Goal: Task Accomplishment & Management: Manage account settings

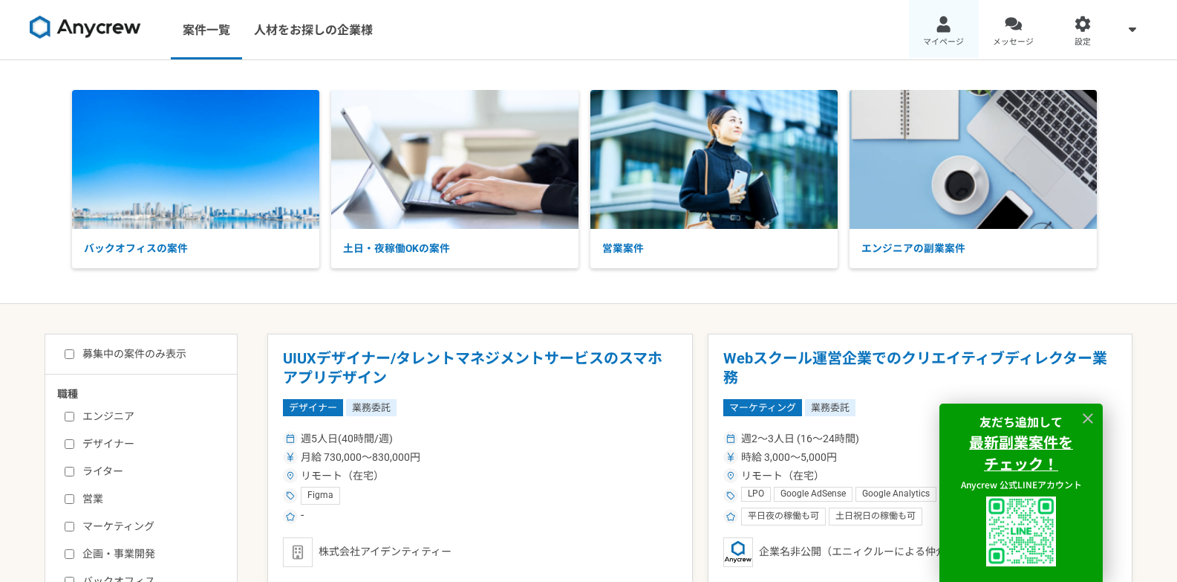
click at [939, 14] on link "マイページ" at bounding box center [944, 29] width 70 height 59
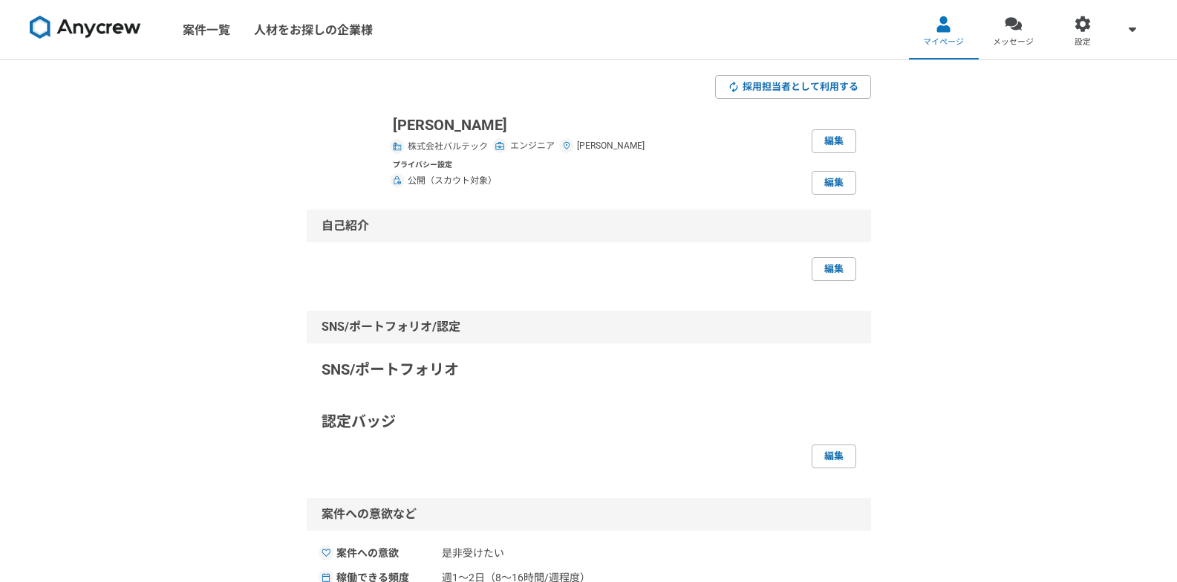
click at [481, 163] on p "プライバシー設定" at bounding box center [445, 164] width 104 height 11
click at [830, 191] on link "編集" at bounding box center [834, 183] width 45 height 24
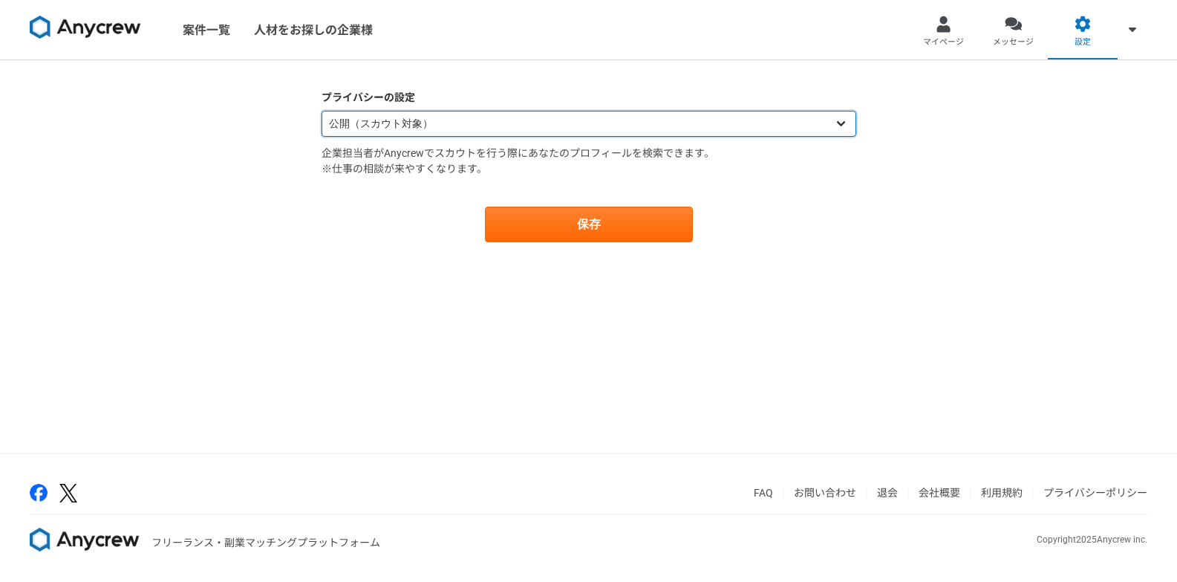
click at [633, 128] on select "公開（スカウト対象） 非公開（スカウト対象外）" at bounding box center [589, 124] width 535 height 26
click at [322, 111] on select "公開（スカウト対象） 非公開（スカウト対象外）" at bounding box center [589, 124] width 535 height 26
click at [694, 124] on select "公開（スカウト対象） 非公開（スカウト対象外）" at bounding box center [589, 124] width 535 height 26
select select "opened"
click at [322, 111] on select "公開（スカウト対象） 非公開（スカウト対象外）" at bounding box center [589, 124] width 535 height 26
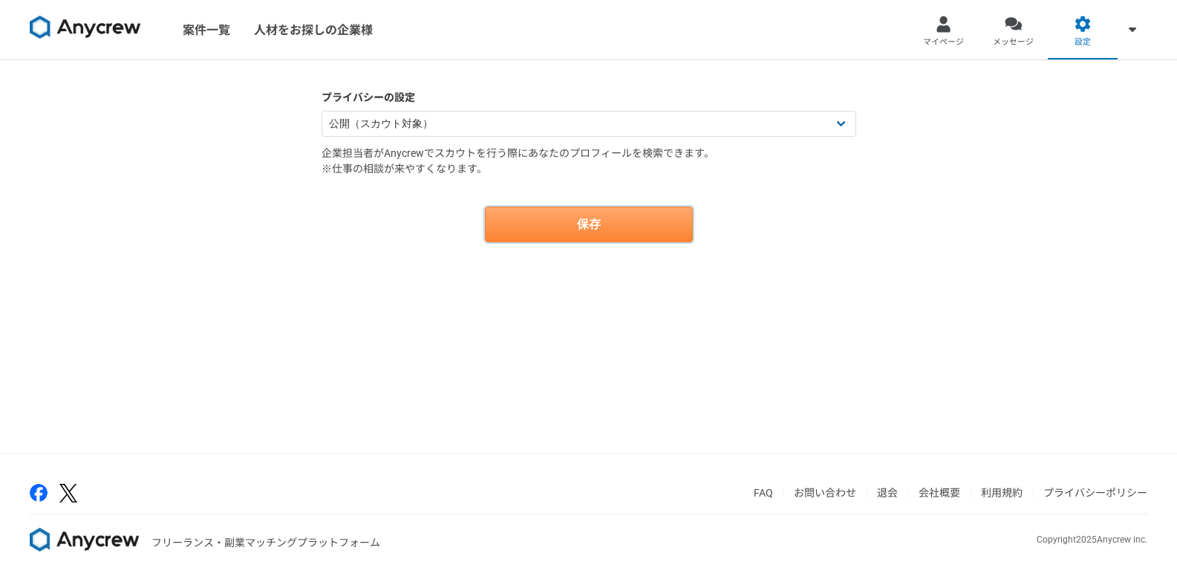
click at [635, 233] on button "保存" at bounding box center [589, 224] width 208 height 36
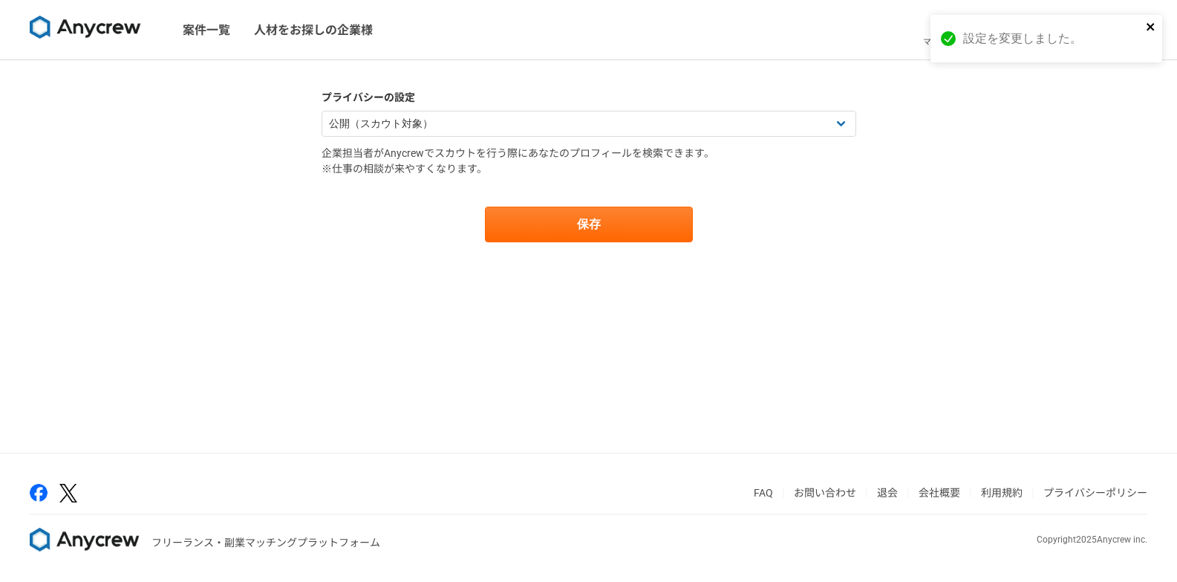
click at [1148, 30] on icon "close" at bounding box center [1151, 27] width 10 height 12
click at [1074, 40] on link "設定" at bounding box center [1083, 29] width 70 height 59
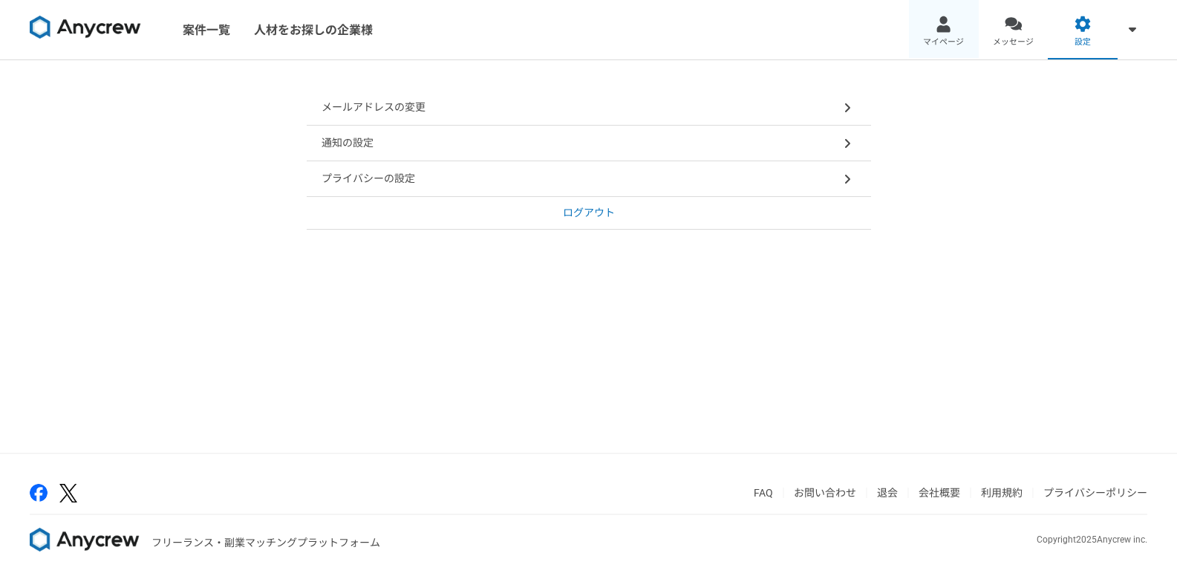
click at [940, 45] on span "マイページ" at bounding box center [943, 42] width 41 height 12
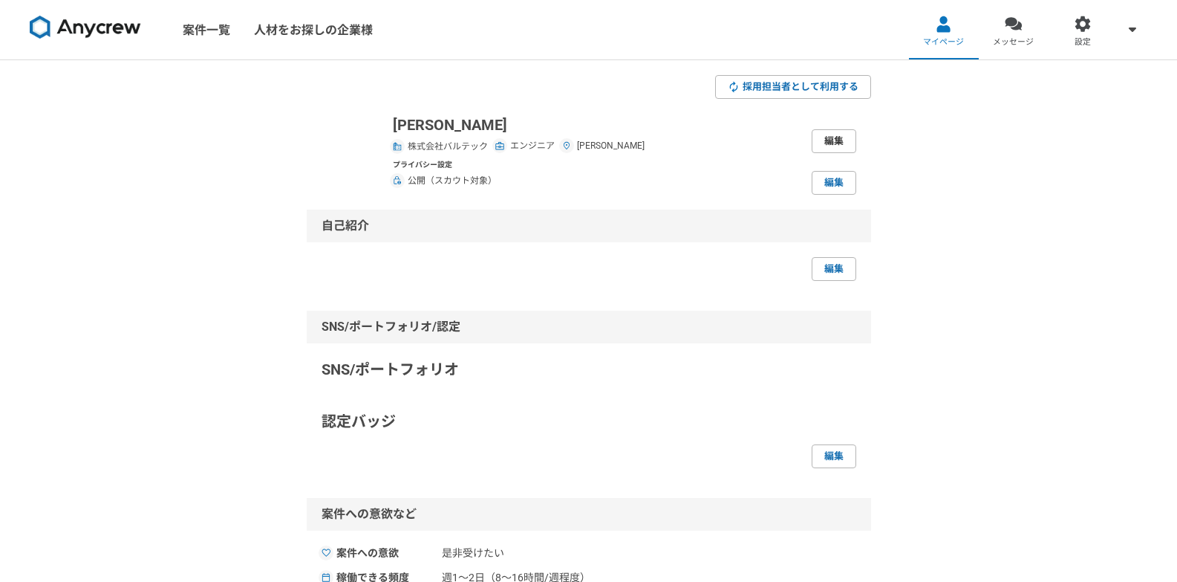
click at [837, 142] on link "編集" at bounding box center [834, 141] width 45 height 24
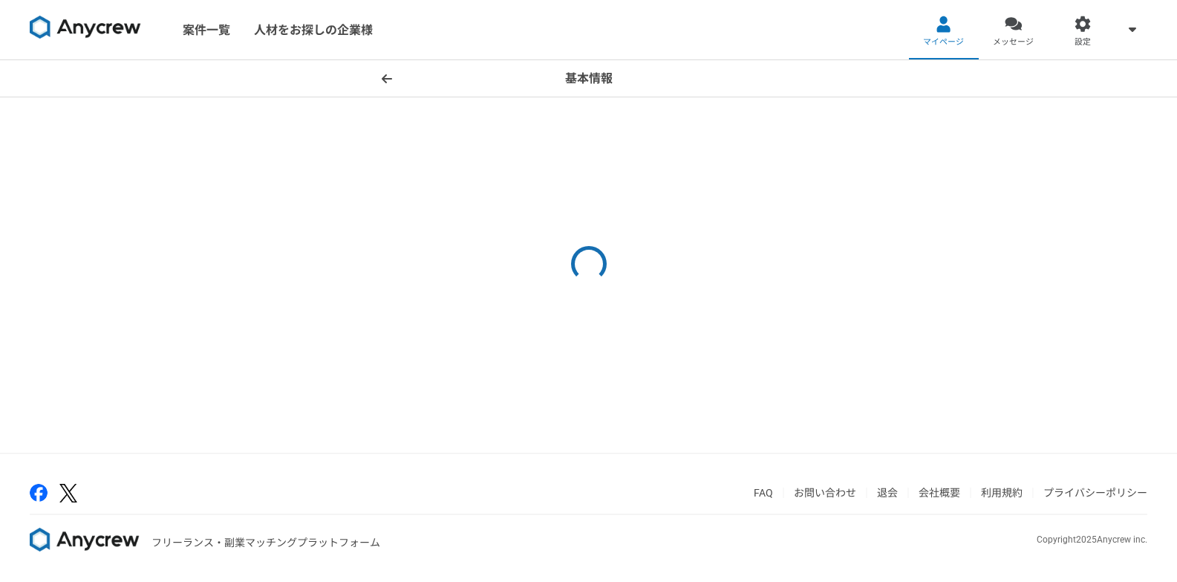
select select "13"
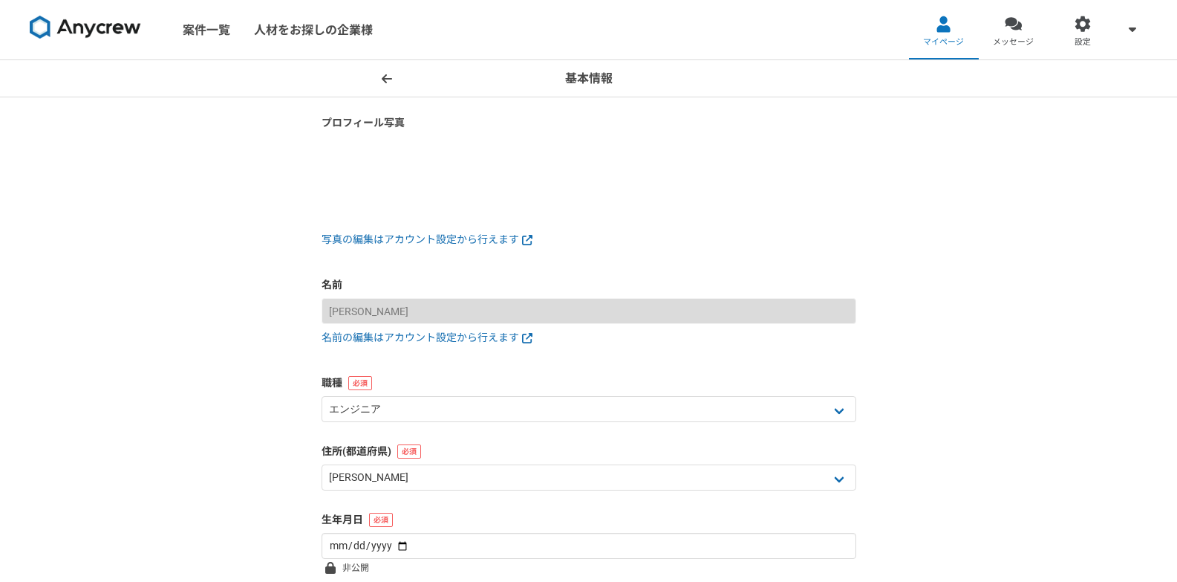
click at [381, 85] on span at bounding box center [387, 79] width 18 height 18
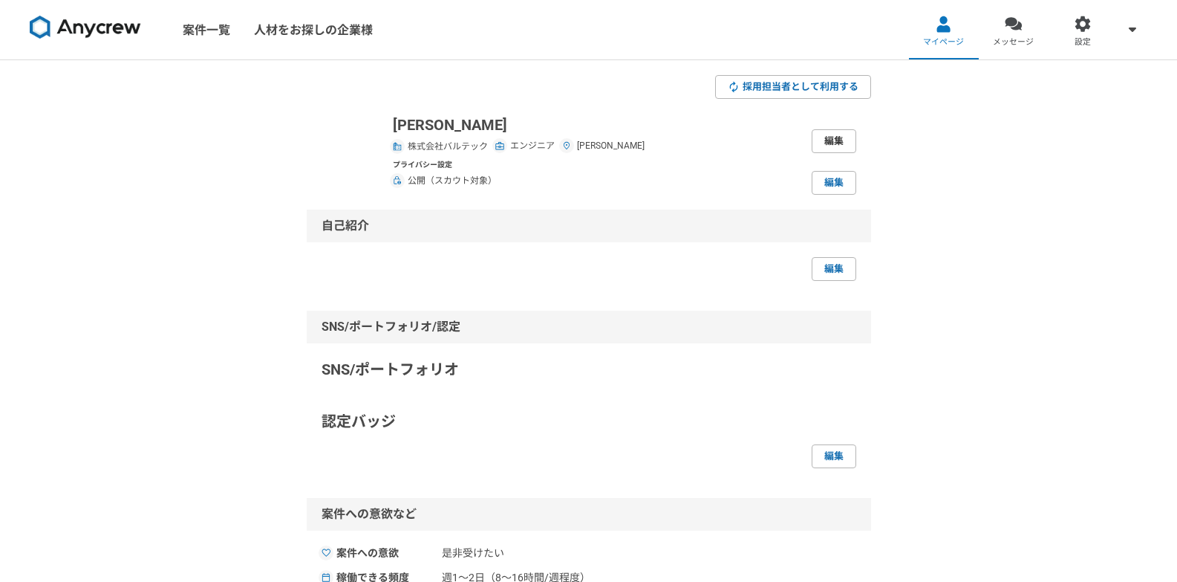
click at [832, 139] on link "編集" at bounding box center [834, 141] width 45 height 24
select select "13"
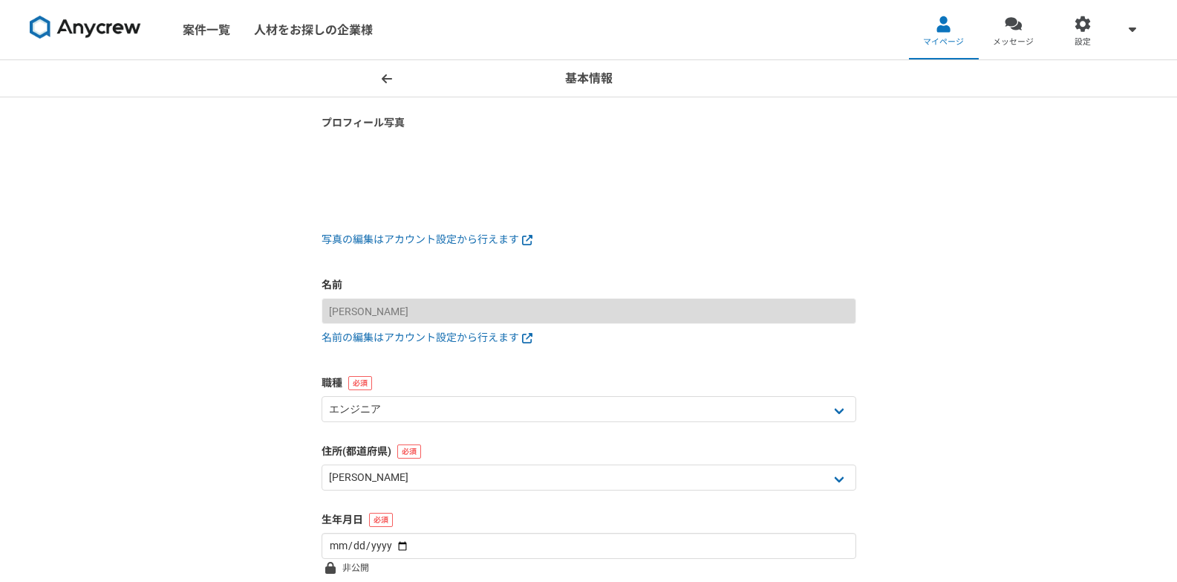
click at [391, 87] on header "基本情報" at bounding box center [588, 78] width 1177 height 37
click at [391, 82] on icon at bounding box center [387, 79] width 10 height 12
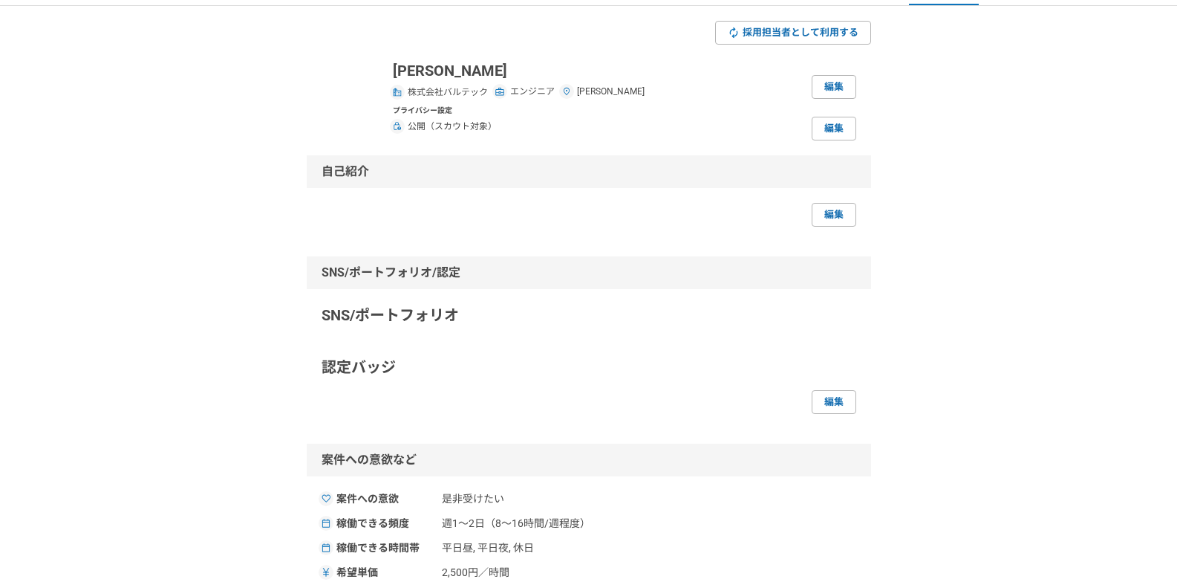
scroll to position [21, 0]
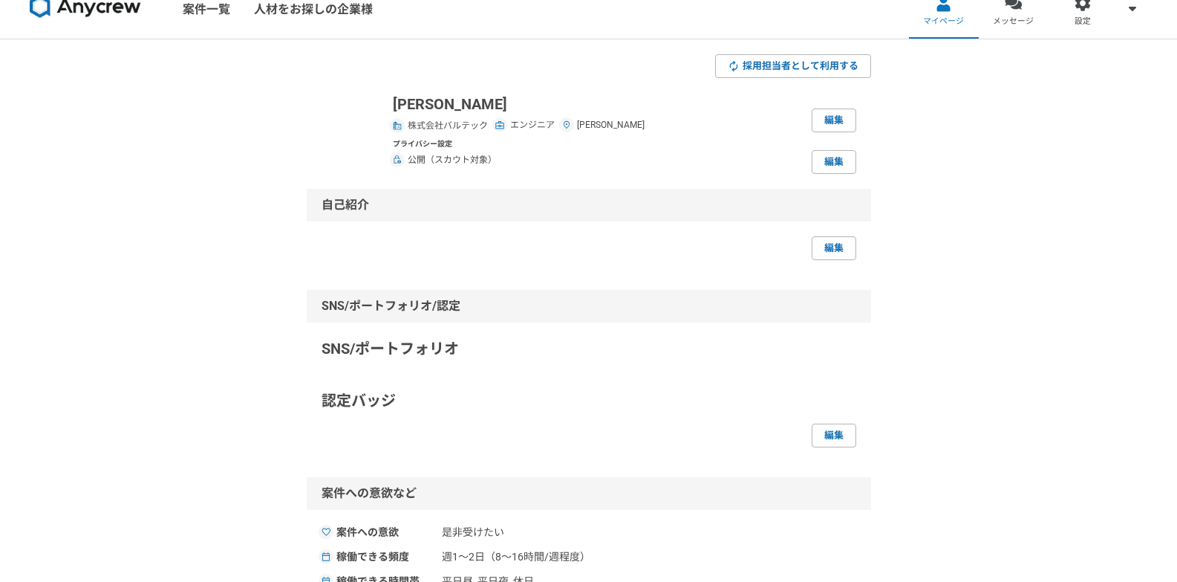
click at [510, 337] on p "SNS/ポートフォリオ" at bounding box center [589, 348] width 535 height 22
click at [335, 357] on p "SNS/ポートフォリオ" at bounding box center [589, 348] width 535 height 22
click at [843, 243] on link "編集" at bounding box center [834, 248] width 45 height 24
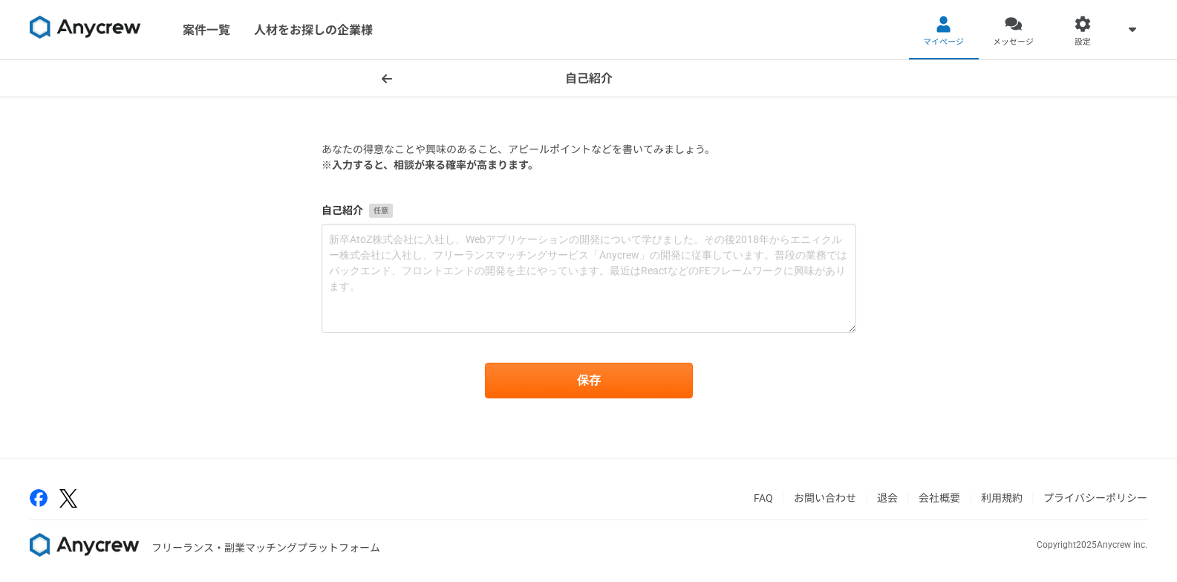
click at [466, 223] on div "自己紹介" at bounding box center [589, 268] width 535 height 130
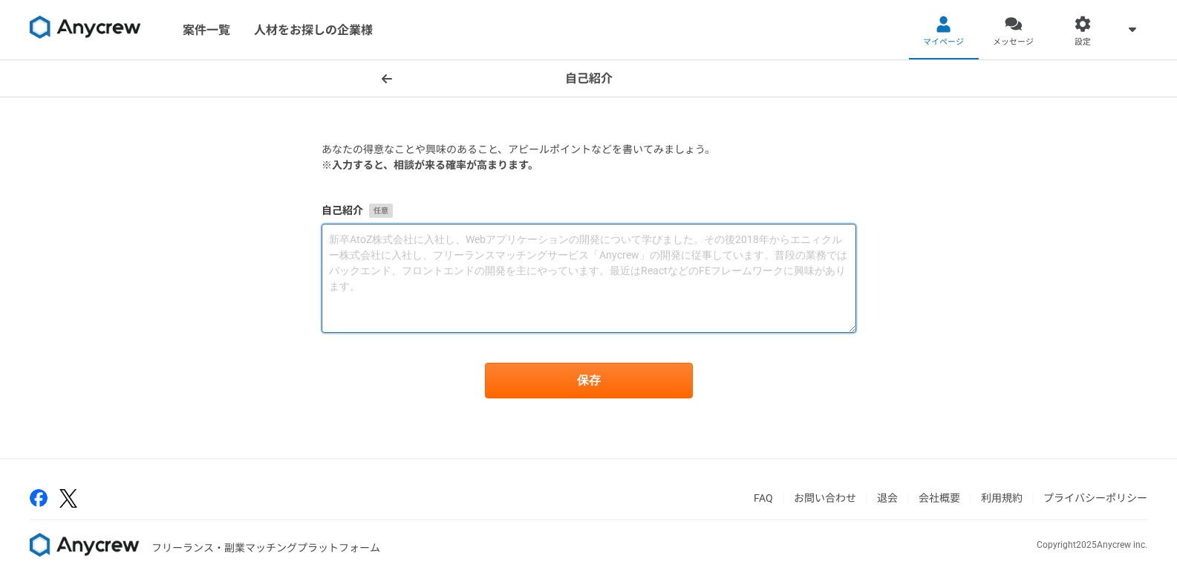
click at [469, 244] on textarea at bounding box center [589, 278] width 535 height 109
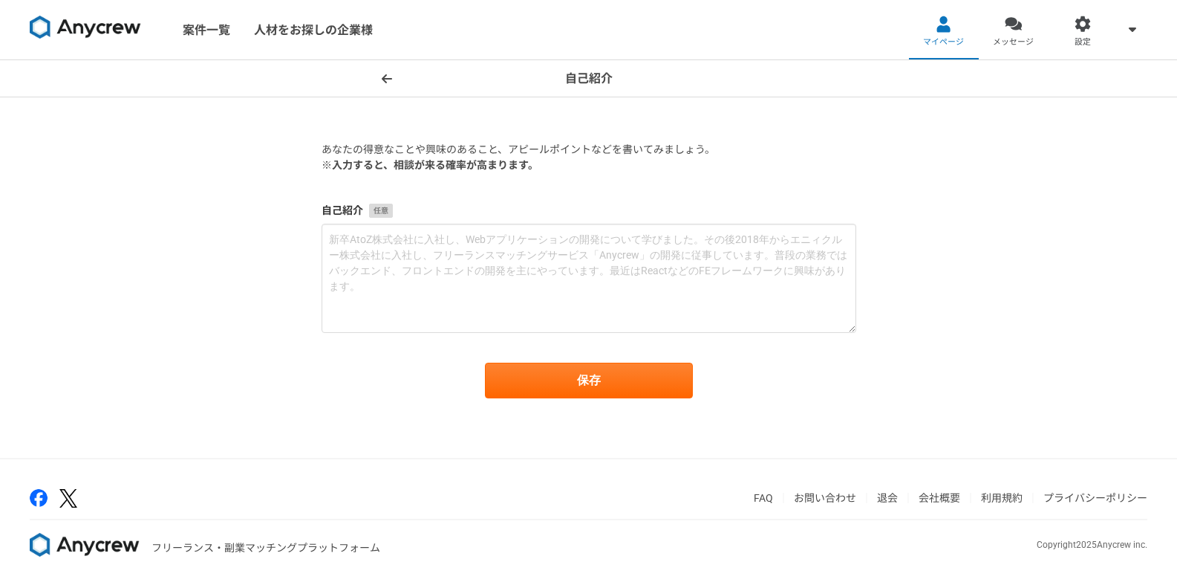
drag, startPoint x: 25, startPoint y: 270, endPoint x: 39, endPoint y: 275, distance: 15.5
click at [25, 270] on div "自己紹介 あなたの得意なことや興味のあること、アピールポイントなどを書いてみましょう。 ※入力すると、相談が来る確率が高まります。 自己紹介 保存" at bounding box center [588, 258] width 1177 height 397
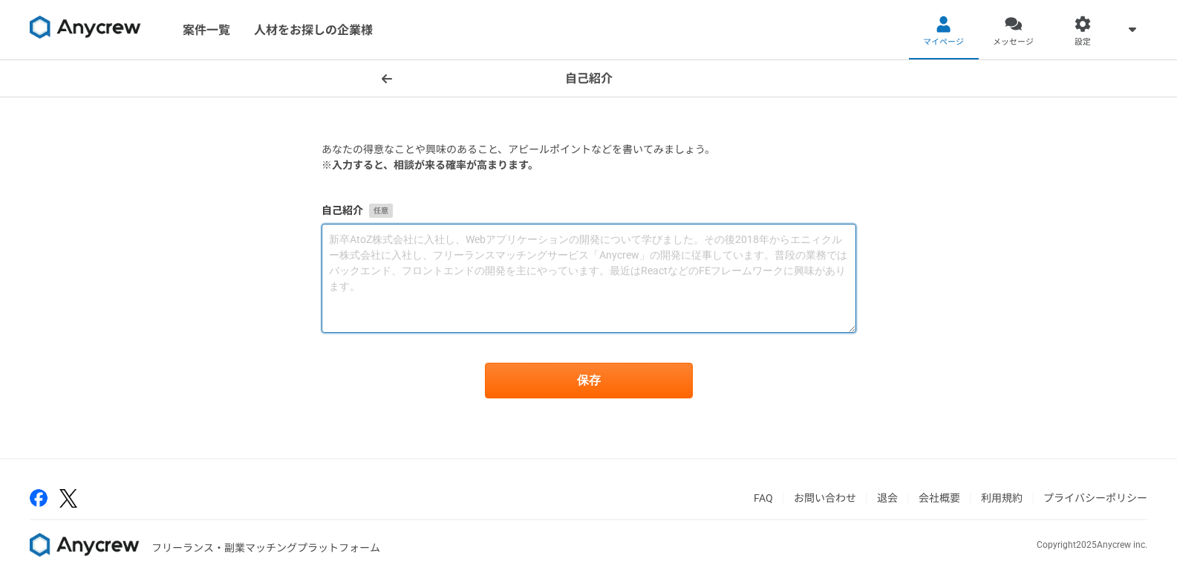
click at [451, 241] on textarea at bounding box center [589, 278] width 535 height 109
paste textarea "インフラ設計・技術ライティング・ITコンサル領域で10年以上の経験があります。 現場では「論理的で話が早い」と言われることが多く、技術的な課題を構造的に整理し…"
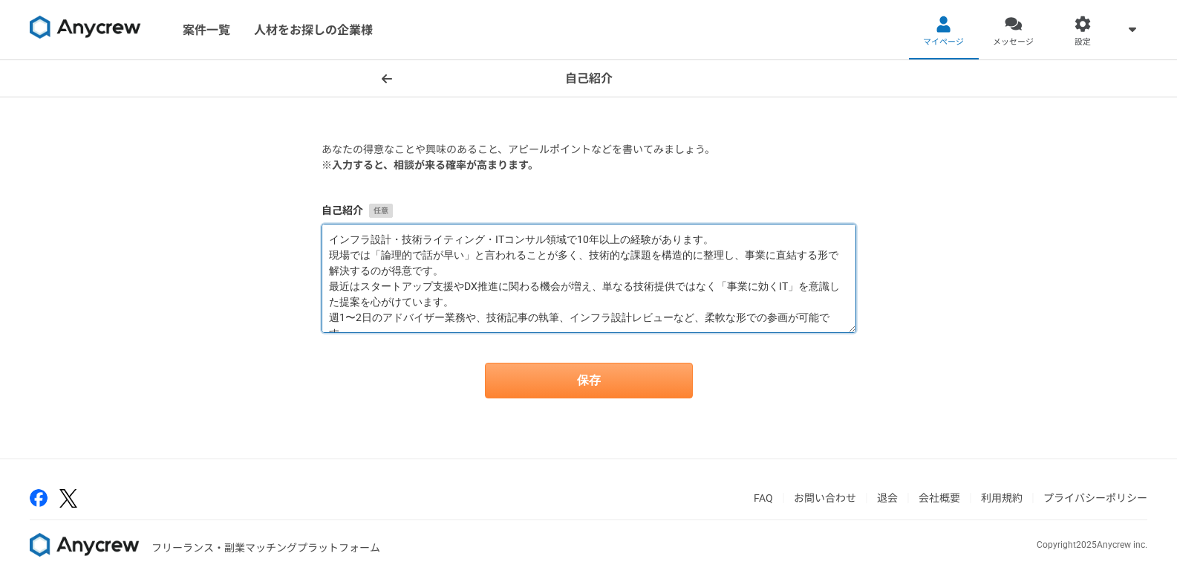
type textarea "インフラ設計・技術ライティング・ITコンサル領域で10年以上の経験があります。 現場では「論理的で話が早い」と言われることが多く、技術的な課題を構造的に整理し…"
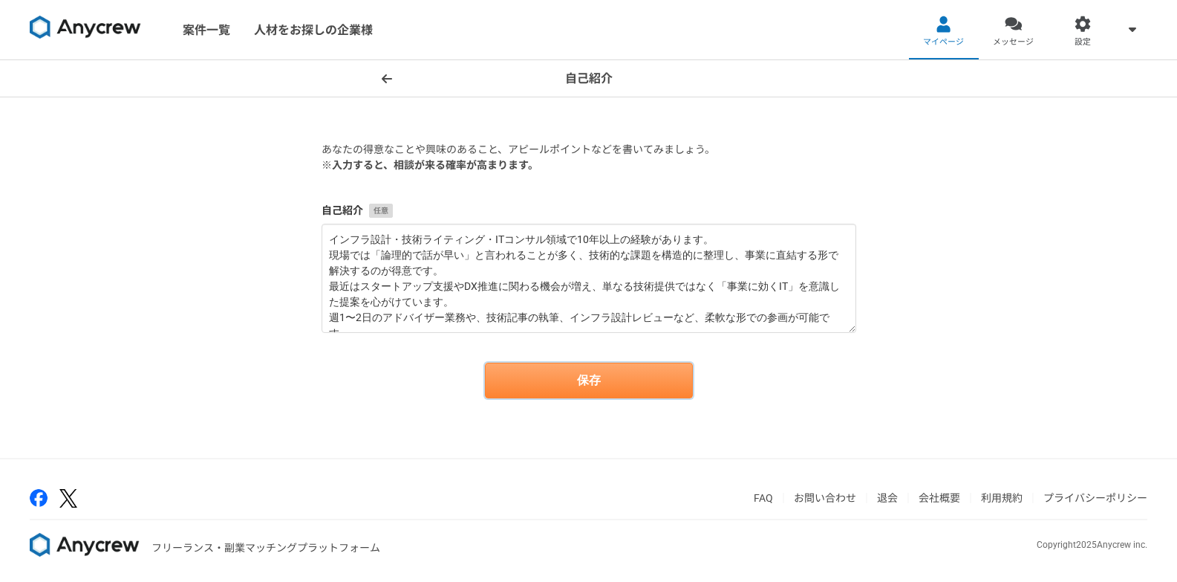
click at [587, 376] on button "保存" at bounding box center [589, 380] width 208 height 36
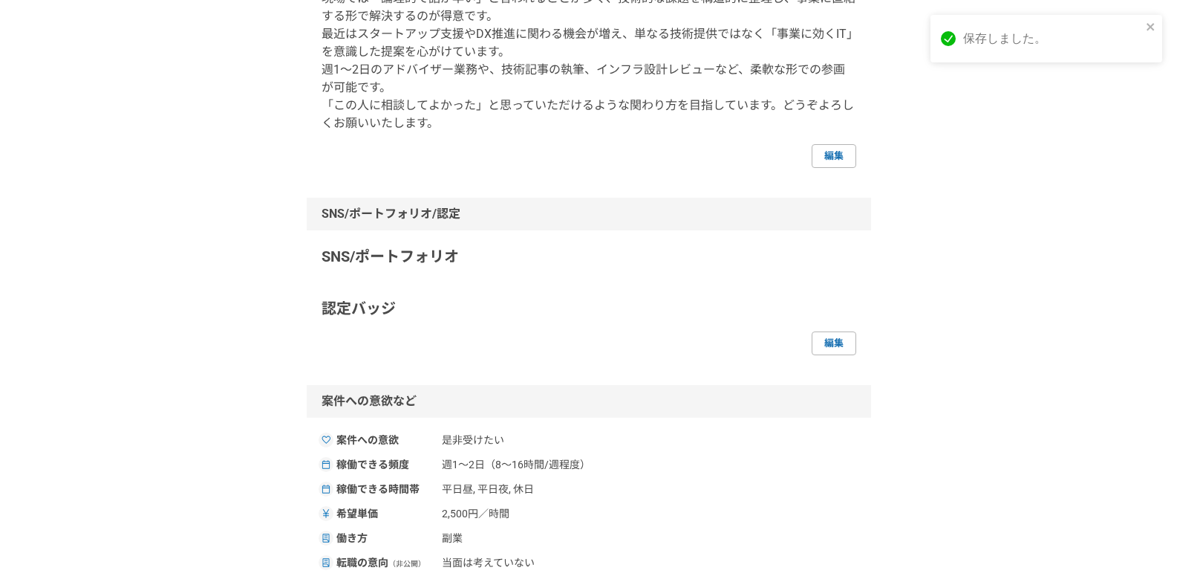
scroll to position [297, 0]
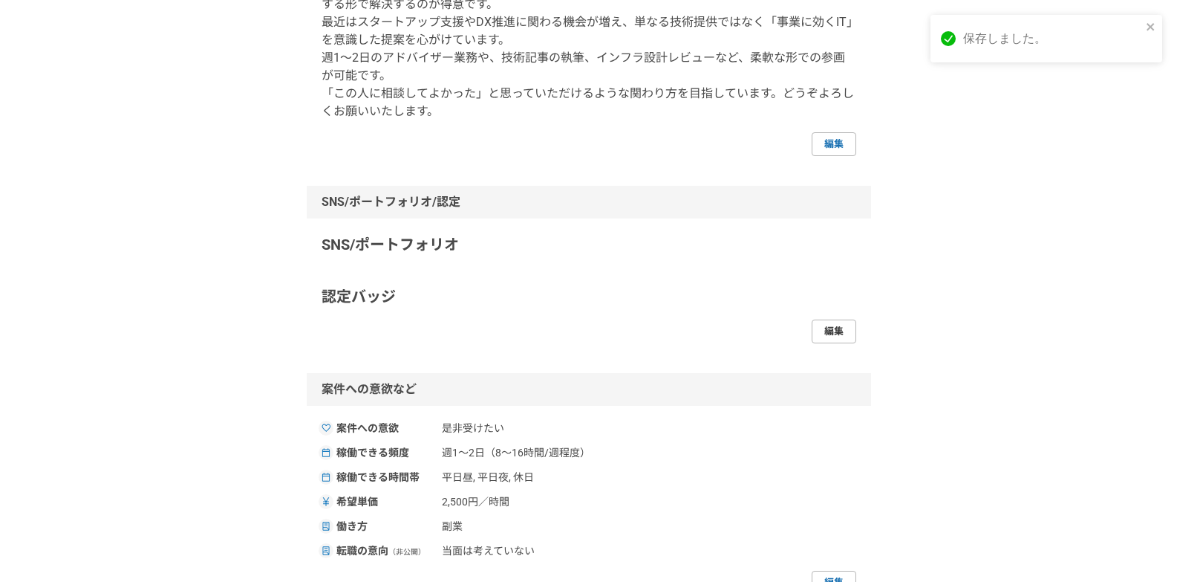
click at [850, 331] on link "編集" at bounding box center [834, 331] width 45 height 24
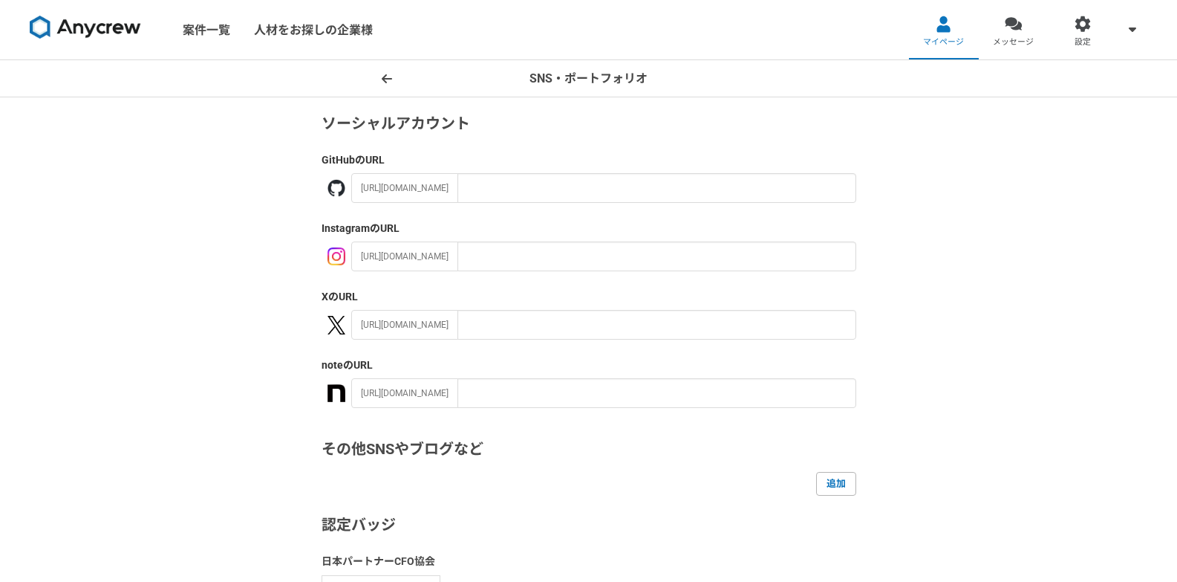
click at [299, 290] on div "SNS・ポートフォリオ ソーシャルアカウント GitHub のURL [URL][DOMAIN_NAME] Instagram のURL [URL][DOMA…" at bounding box center [588, 411] width 1177 height 702
click at [386, 76] on icon at bounding box center [387, 79] width 10 height 12
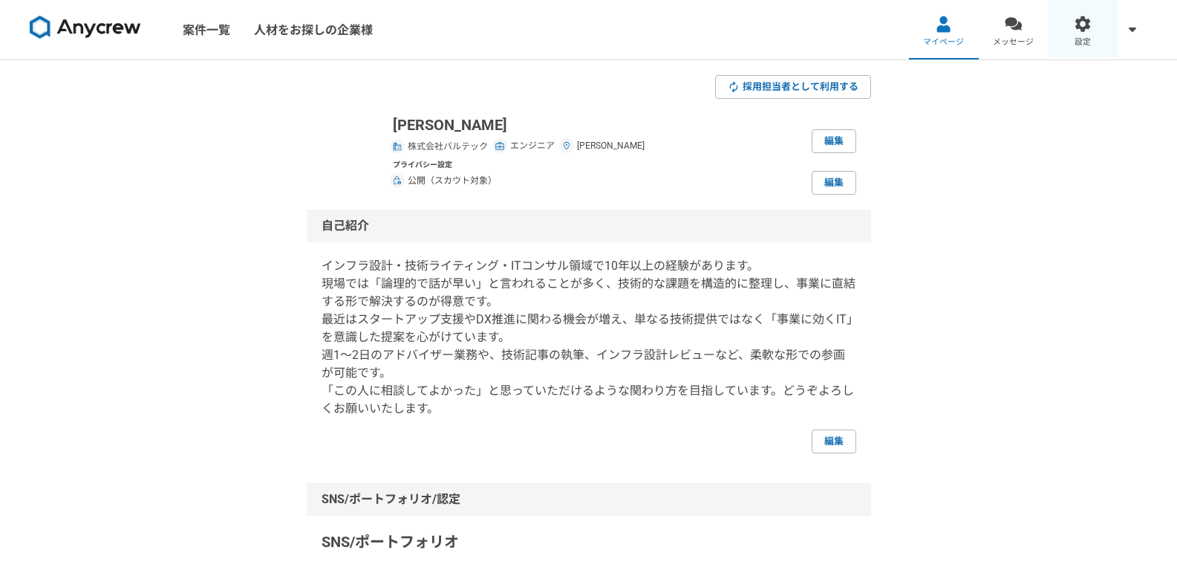
click at [1078, 45] on span "設定" at bounding box center [1083, 42] width 16 height 12
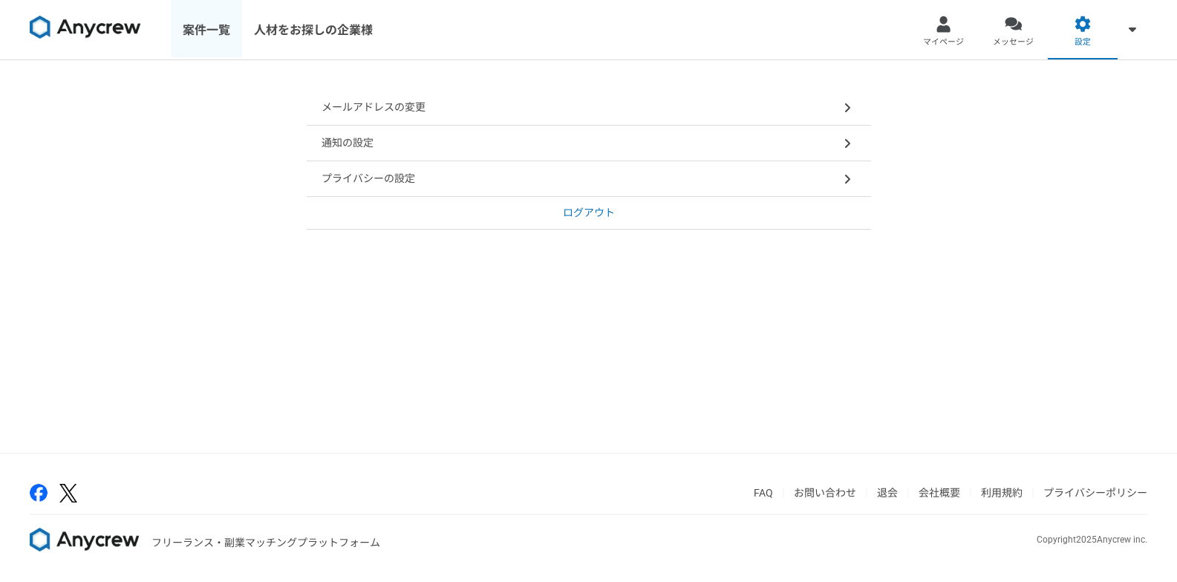
click at [208, 36] on link "案件一覧" at bounding box center [206, 29] width 71 height 59
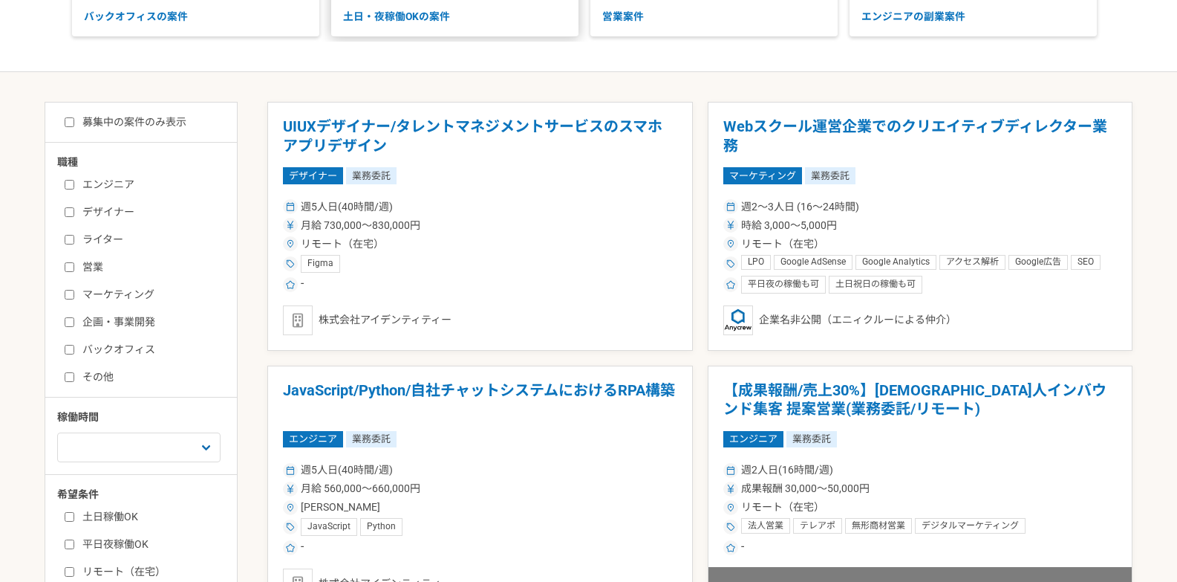
scroll to position [297, 0]
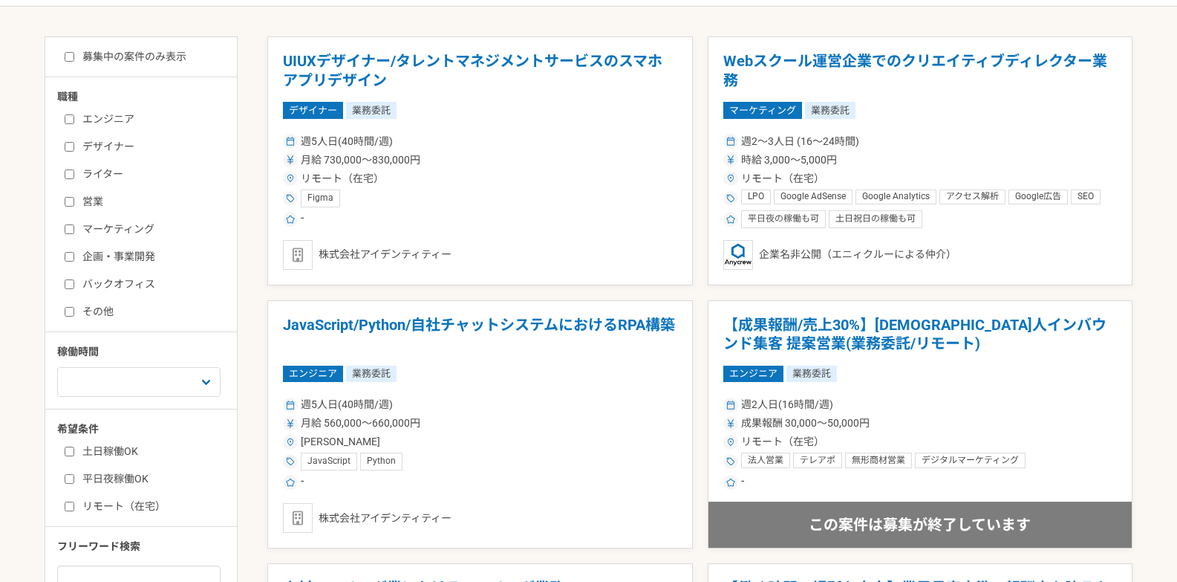
click at [108, 124] on label "エンジニア" at bounding box center [150, 119] width 171 height 16
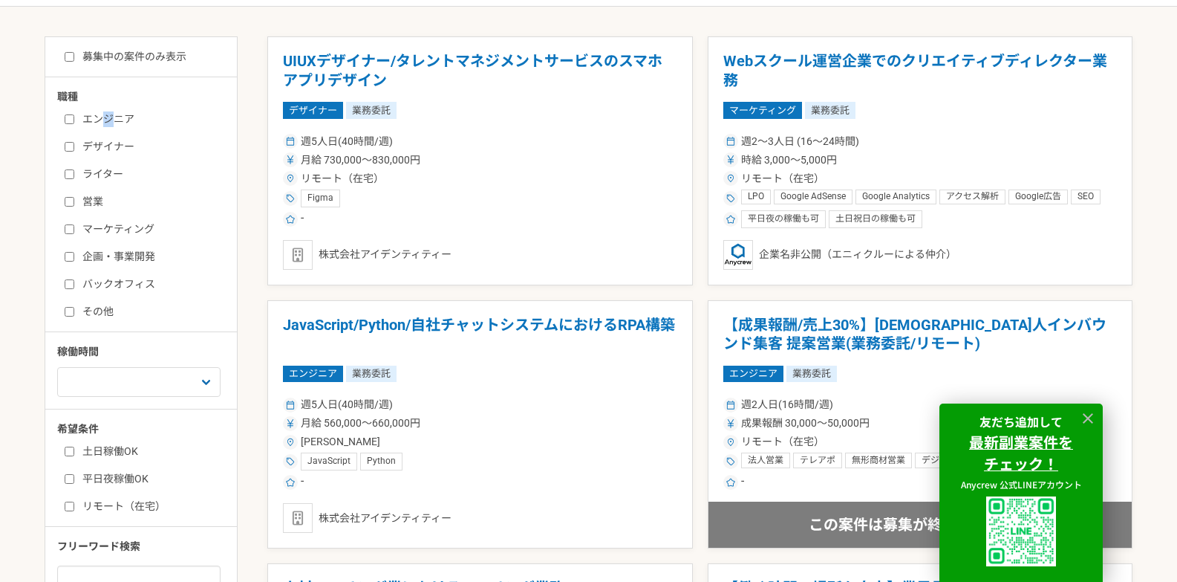
click at [73, 59] on input "募集中の案件のみ表示" at bounding box center [70, 57] width 10 height 10
checkbox input "true"
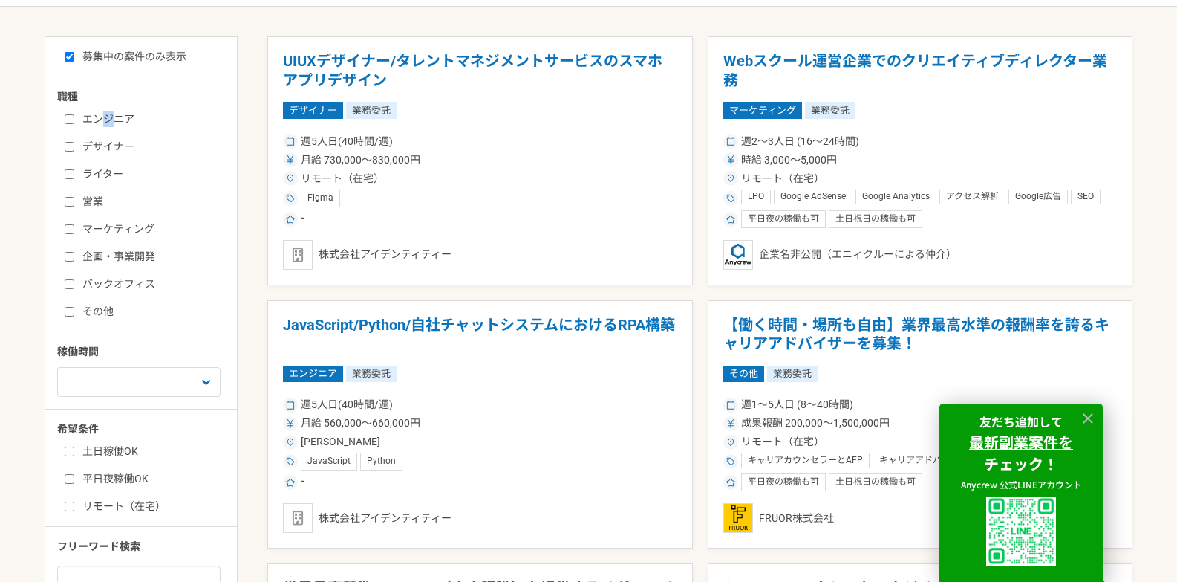
click at [68, 121] on input "エンジニア" at bounding box center [70, 119] width 10 height 10
checkbox input "true"
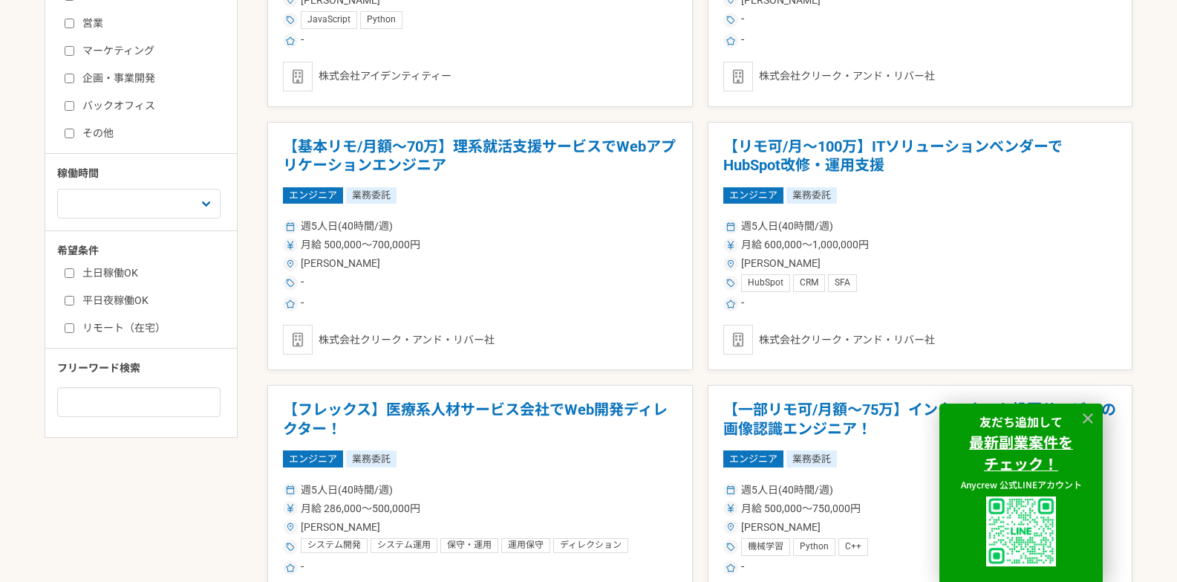
scroll to position [520, 0]
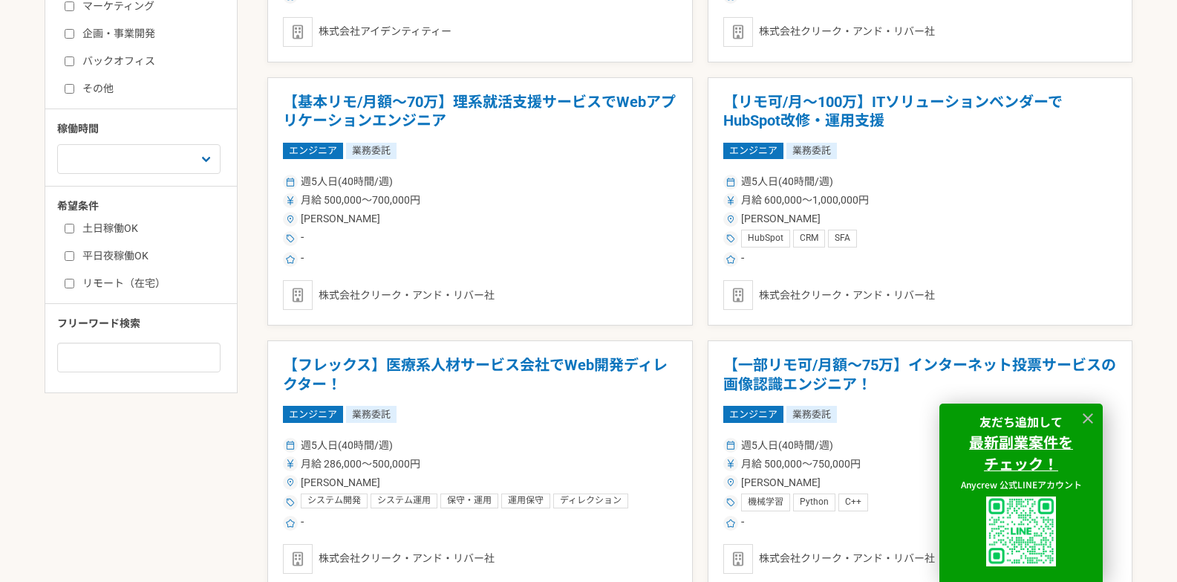
click at [113, 231] on label "土日稼働OK" at bounding box center [150, 229] width 171 height 16
click at [74, 231] on input "土日稼働OK" at bounding box center [70, 229] width 10 height 10
checkbox input "true"
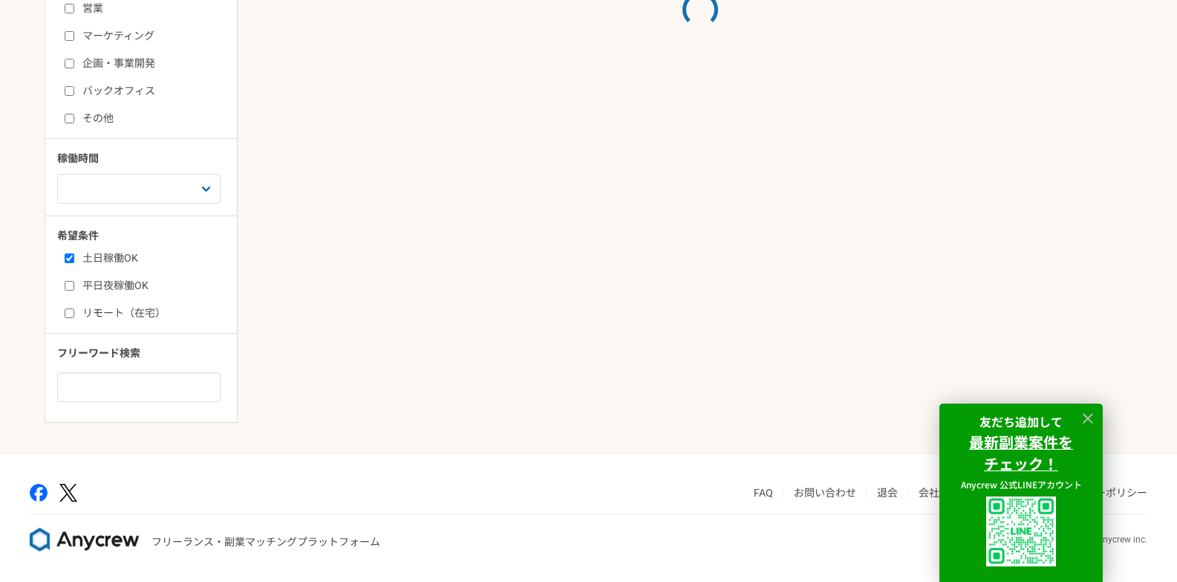
scroll to position [490, 0]
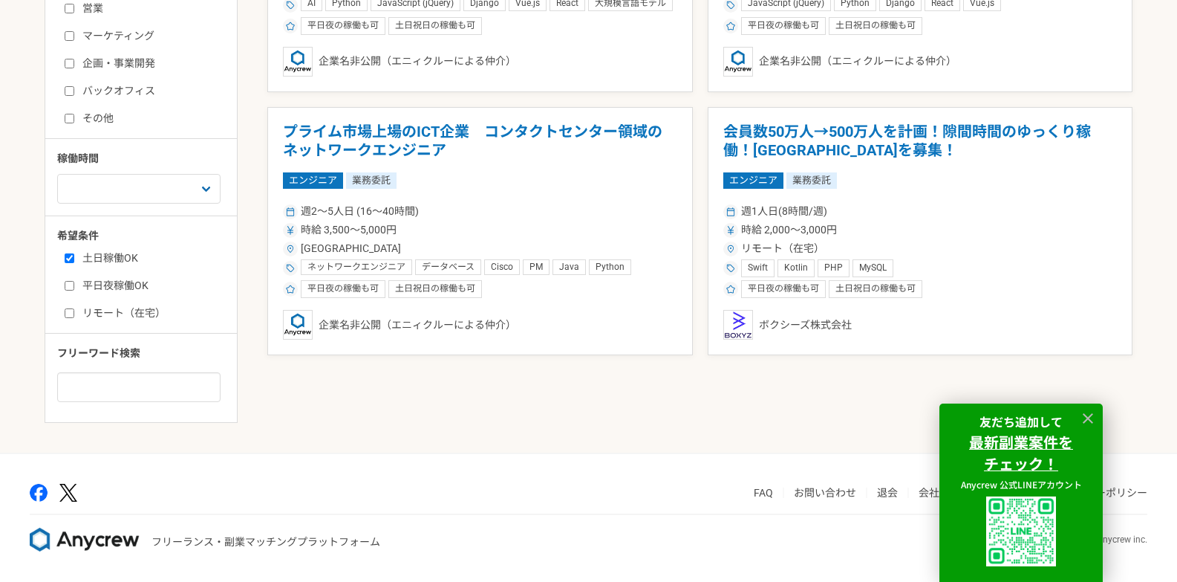
click at [117, 283] on label "平日夜稼働OK" at bounding box center [150, 286] width 171 height 16
click at [74, 283] on input "平日夜稼働OK" at bounding box center [70, 286] width 10 height 10
checkbox input "true"
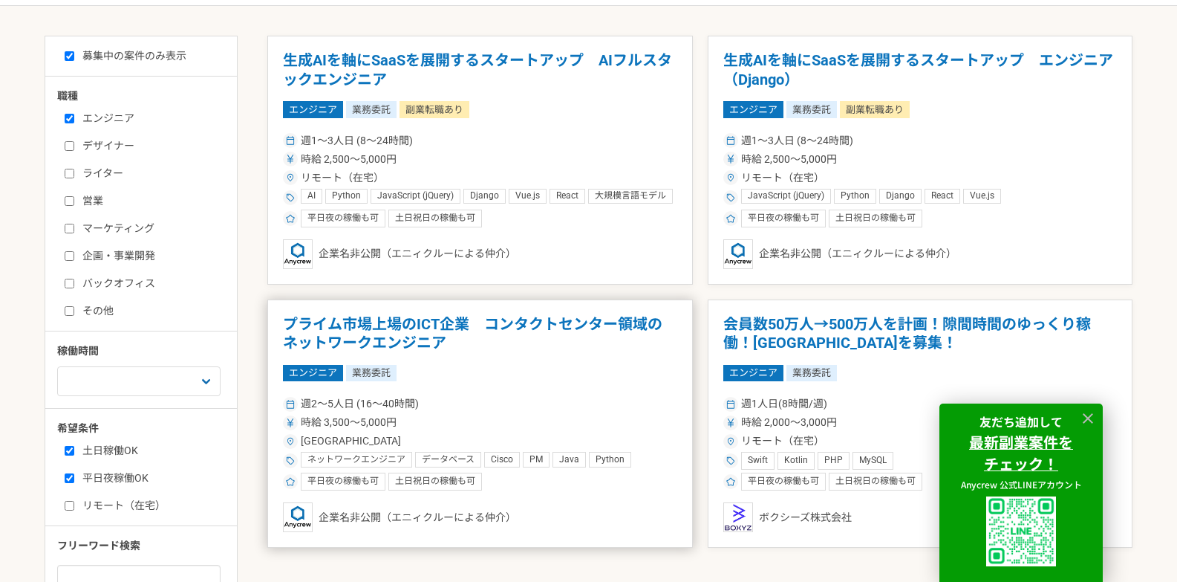
scroll to position [297, 0]
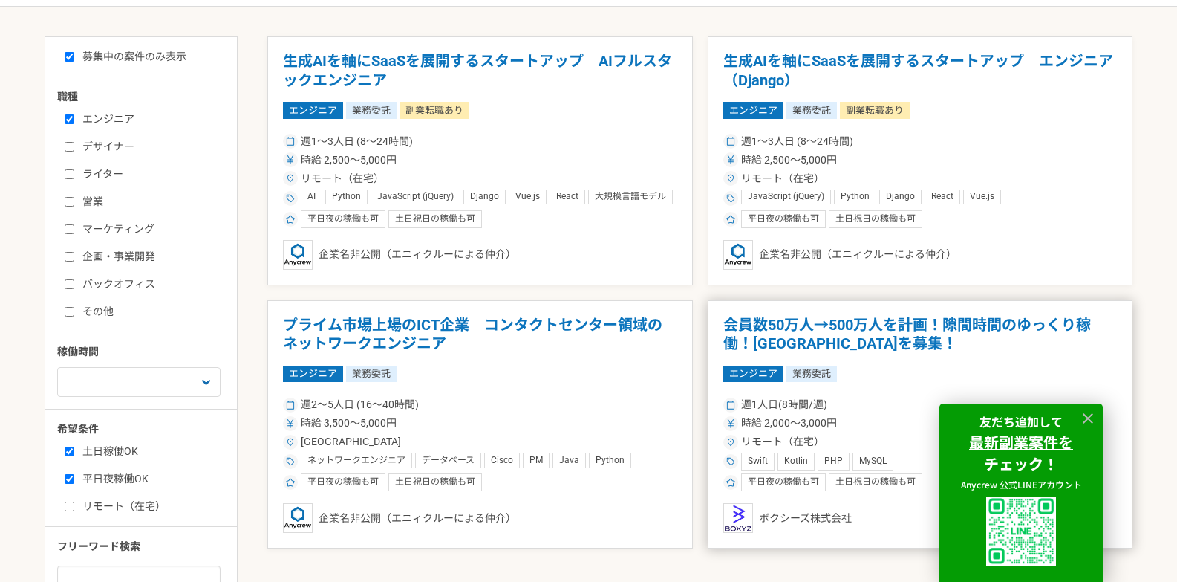
click at [1029, 371] on div "エンジニア 業務委託" at bounding box center [920, 373] width 394 height 16
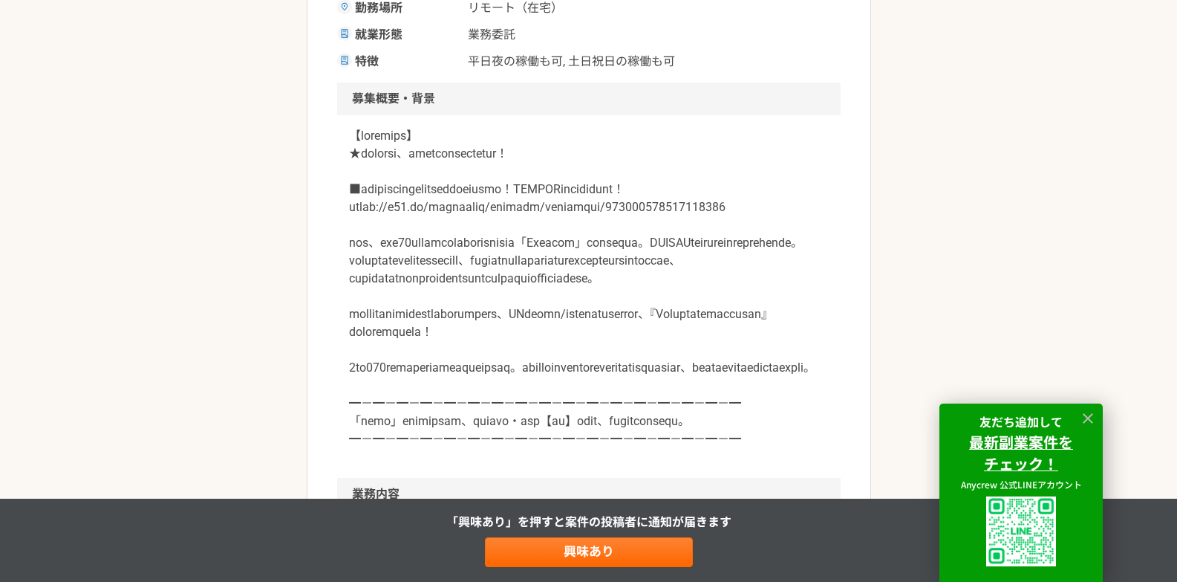
scroll to position [446, 0]
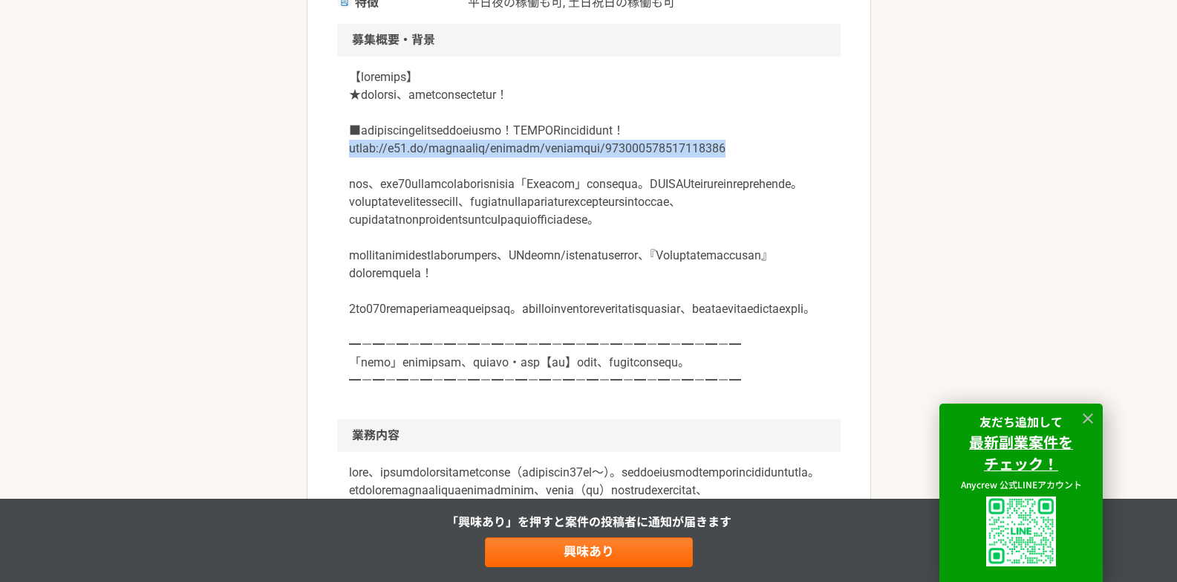
drag, startPoint x: 345, startPoint y: 168, endPoint x: 749, endPoint y: 170, distance: 403.3
click at [749, 170] on div at bounding box center [589, 237] width 504 height 362
copy p "[URL][DOMAIN_NAME]"
click at [624, 279] on p at bounding box center [589, 228] width 480 height 321
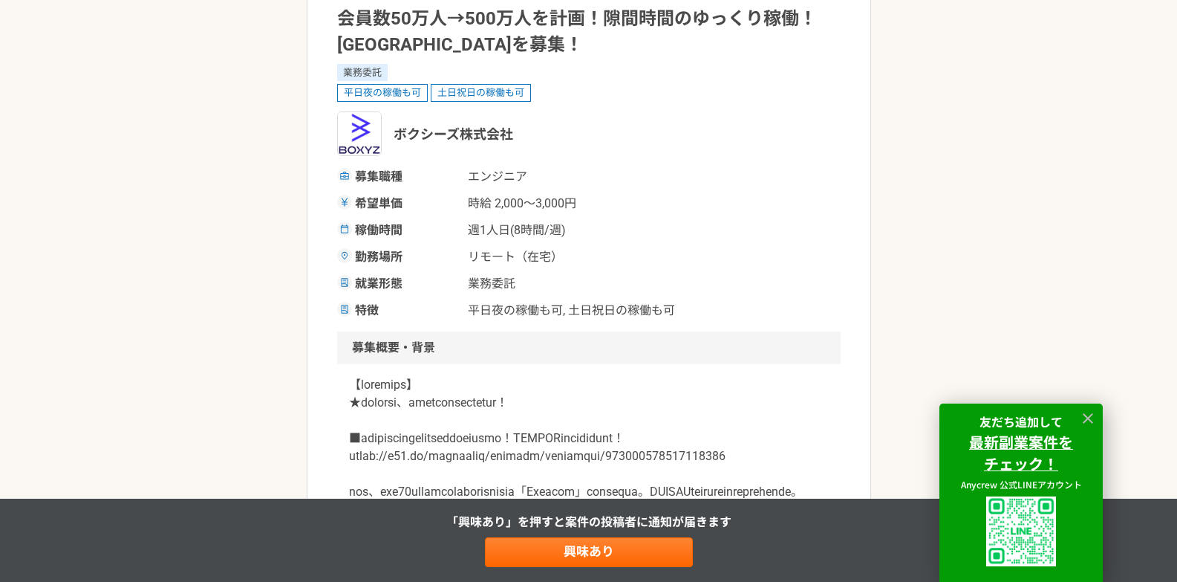
scroll to position [0, 0]
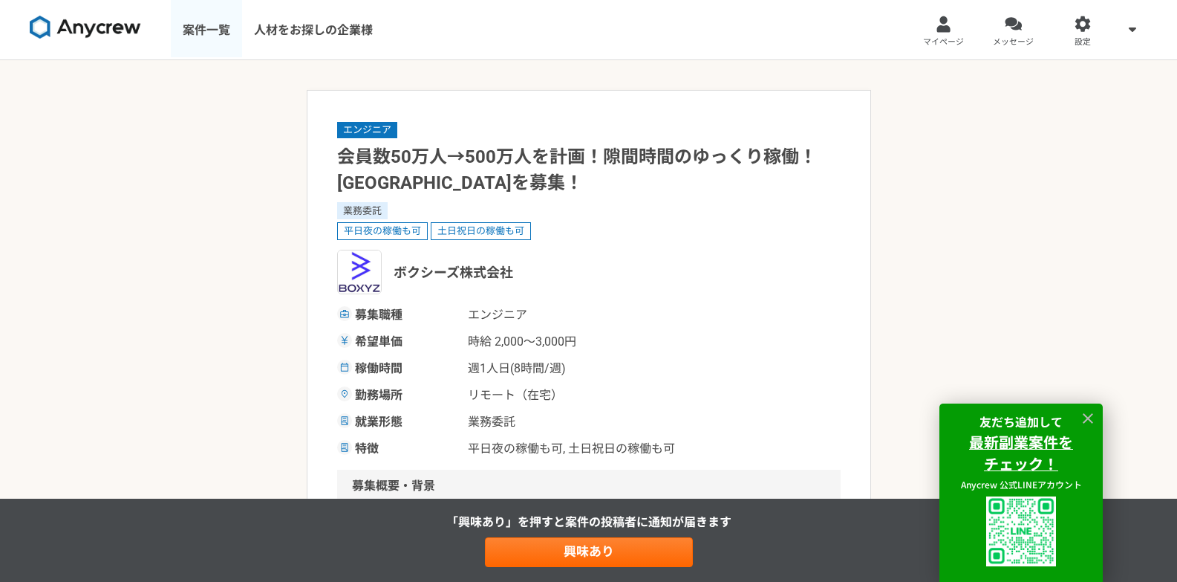
click at [201, 34] on link "案件一覧" at bounding box center [206, 29] width 71 height 59
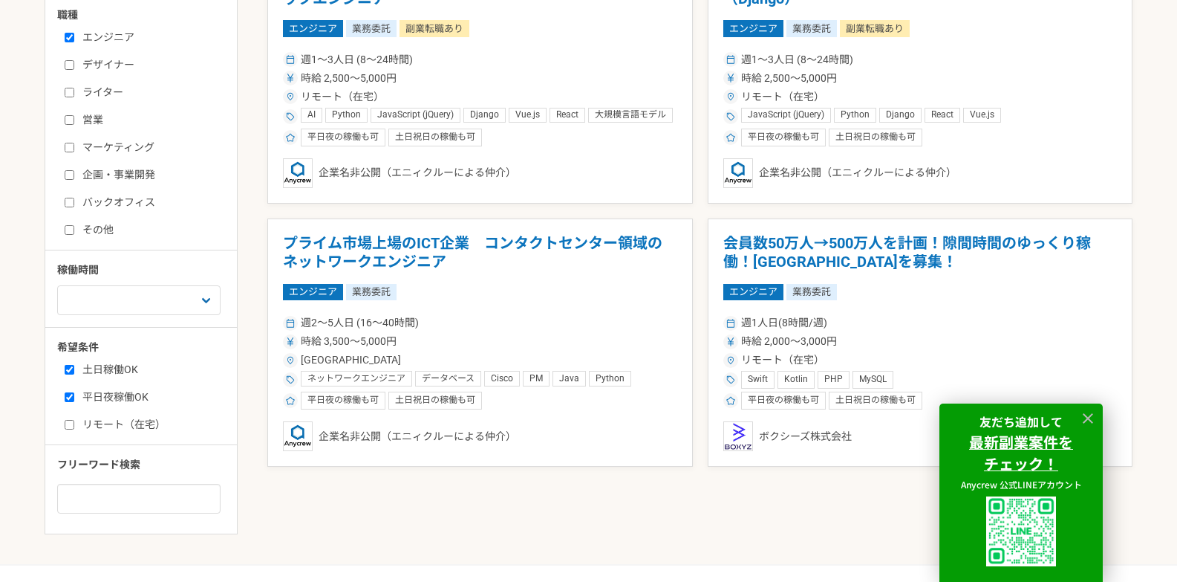
scroll to position [490, 0]
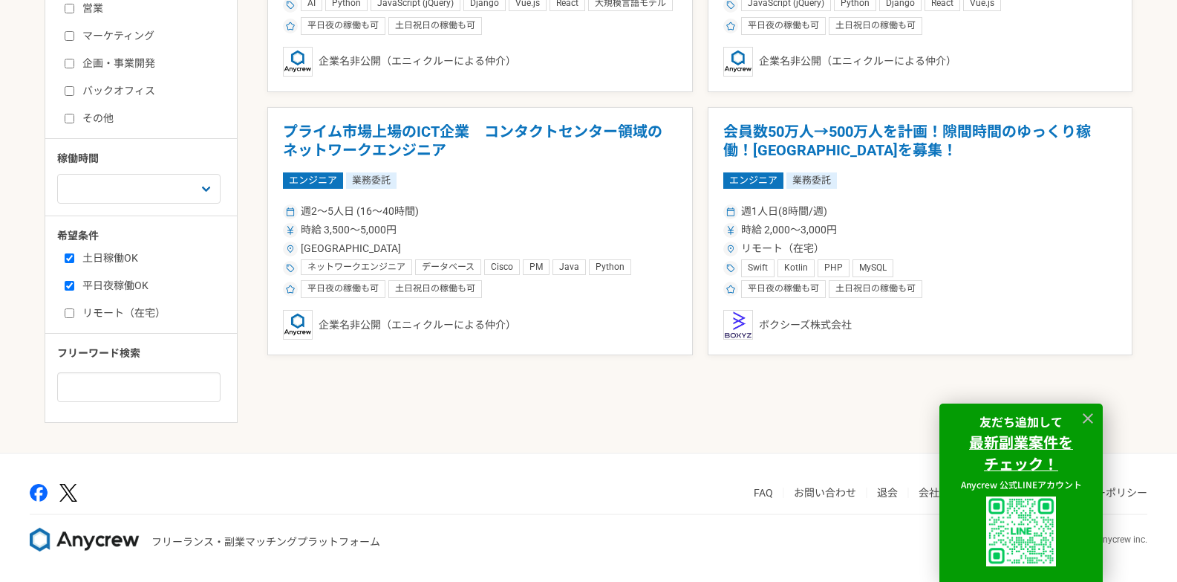
click at [124, 318] on label "リモート（在宅）" at bounding box center [150, 313] width 171 height 16
click at [74, 318] on input "リモート（在宅）" at bounding box center [70, 313] width 10 height 10
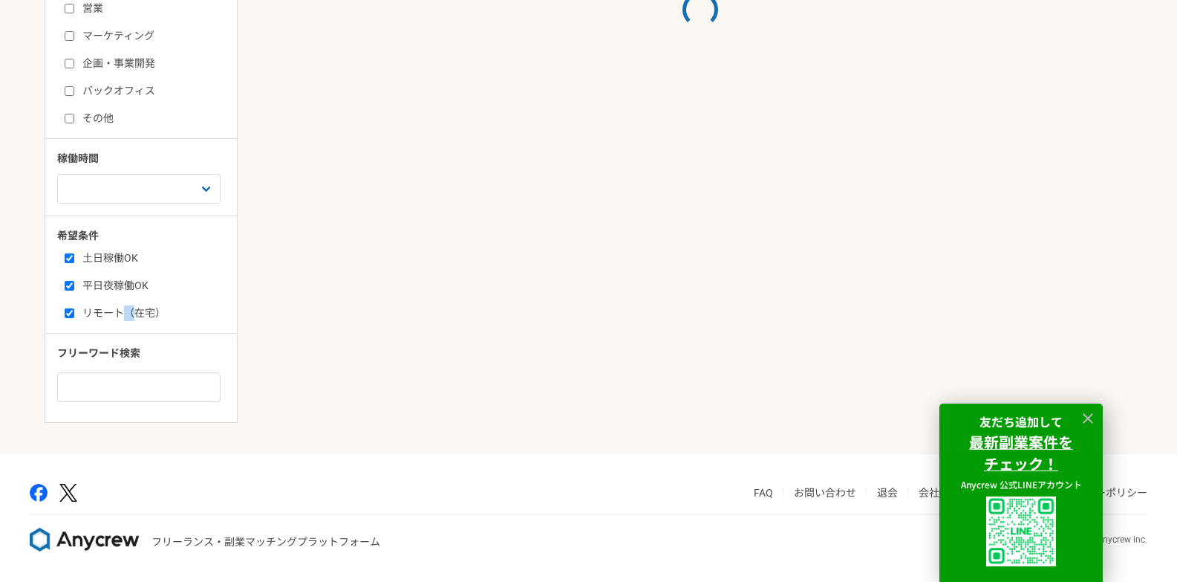
click at [124, 318] on label "リモート（在宅）" at bounding box center [150, 313] width 171 height 16
click at [74, 318] on input "リモート（在宅）" at bounding box center [70, 313] width 10 height 10
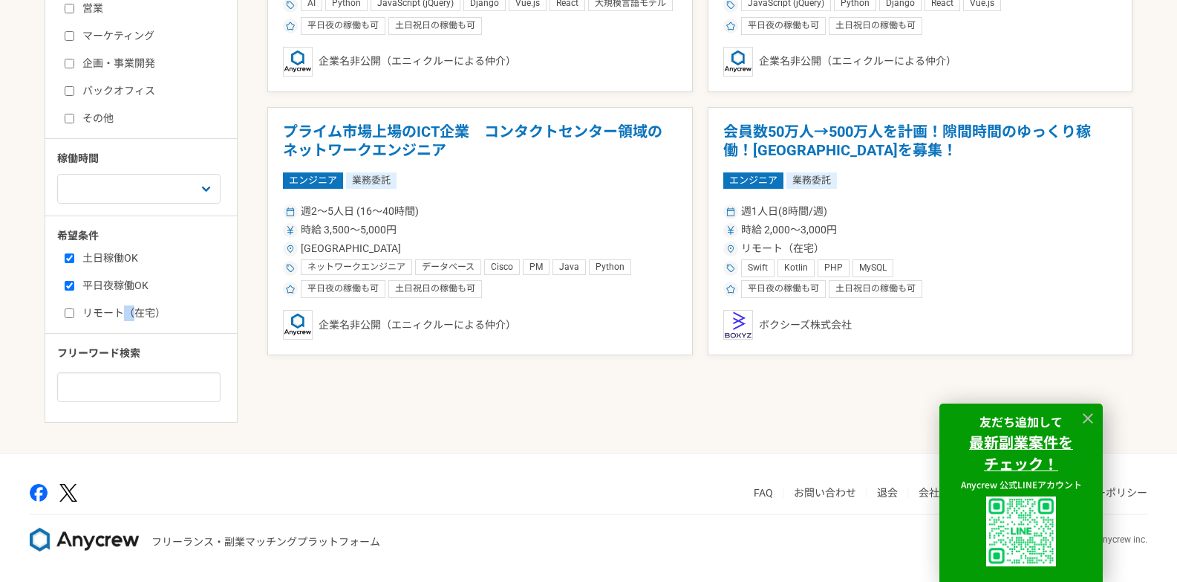
click at [129, 318] on label "リモート（在宅）" at bounding box center [150, 313] width 171 height 16
click at [74, 318] on input "リモート（在宅）" at bounding box center [70, 313] width 10 height 10
checkbox input "true"
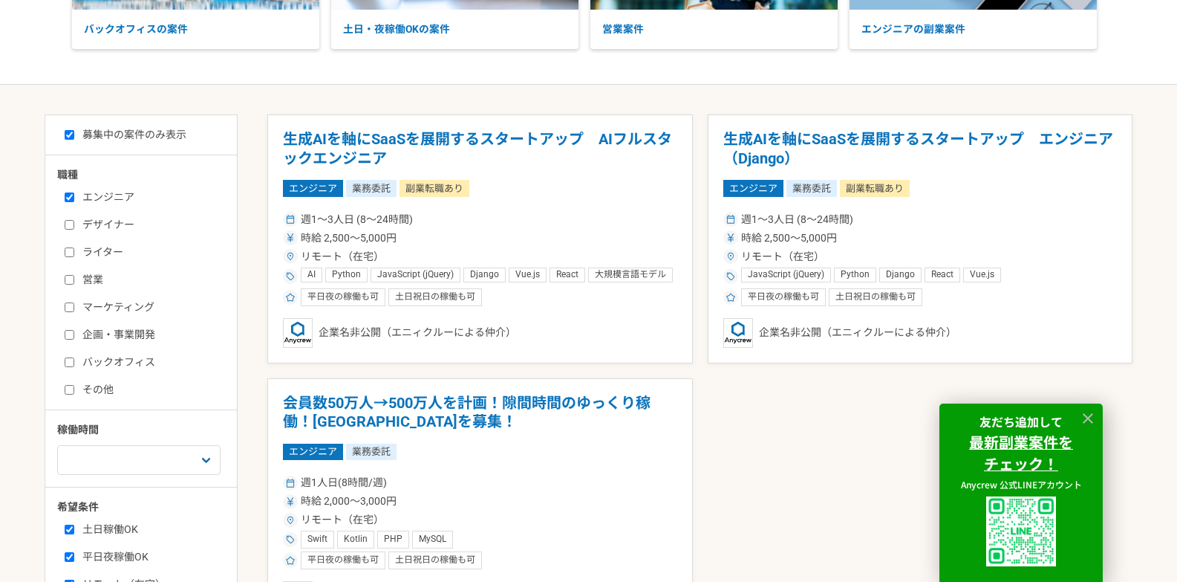
scroll to position [223, 0]
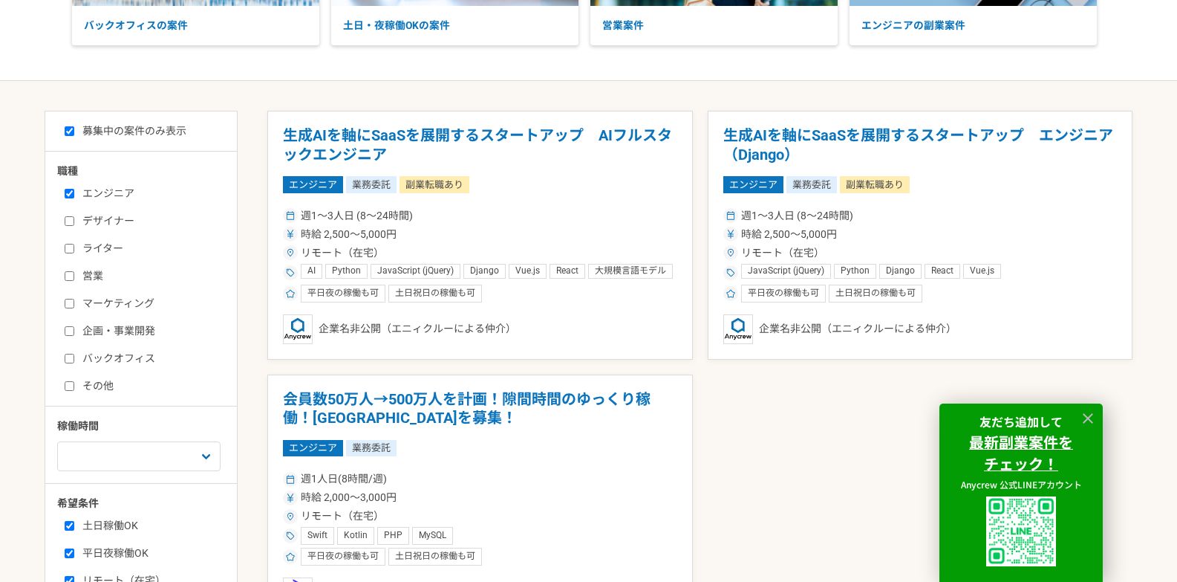
click at [85, 256] on label "ライター" at bounding box center [150, 249] width 171 height 16
click at [74, 253] on input "ライター" at bounding box center [70, 249] width 10 height 10
click at [77, 250] on label "ライター" at bounding box center [150, 249] width 171 height 16
click at [74, 250] on input "ライター" at bounding box center [70, 249] width 10 height 10
checkbox input "false"
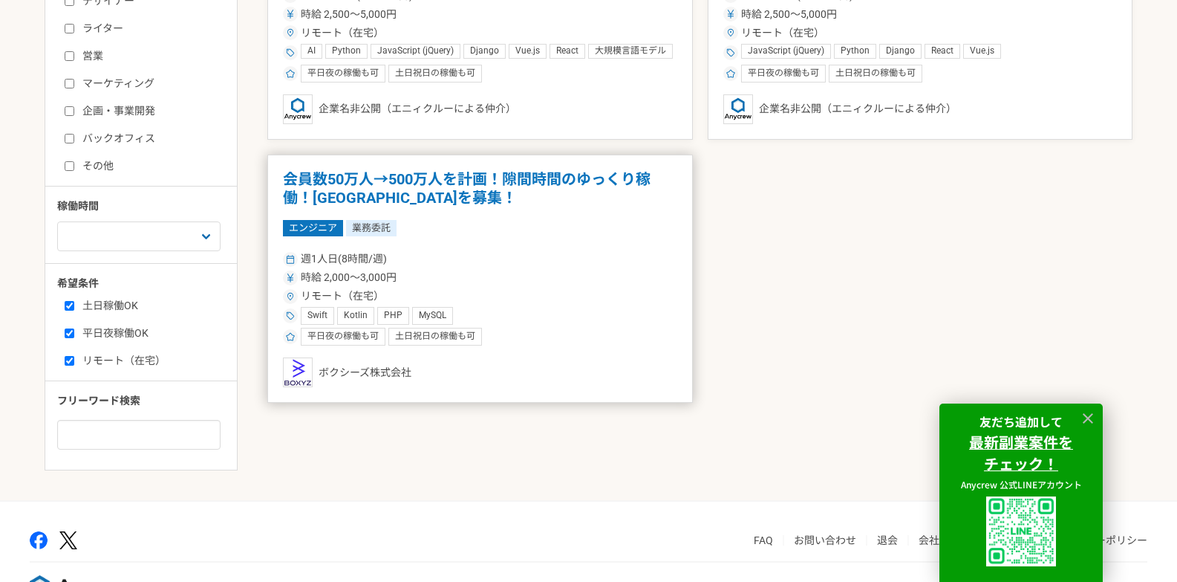
scroll to position [446, 0]
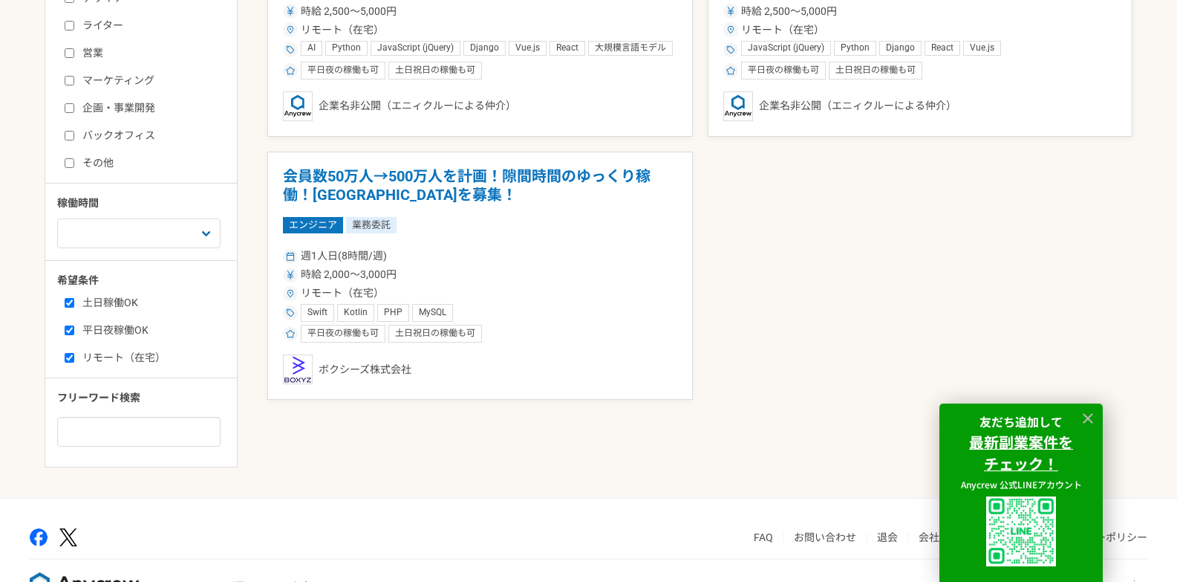
click at [116, 329] on label "平日夜稼働OK" at bounding box center [150, 330] width 171 height 16
click at [74, 329] on input "平日夜稼働OK" at bounding box center [70, 330] width 10 height 10
checkbox input "false"
click at [94, 302] on label "土日稼働OK" at bounding box center [150, 303] width 171 height 16
click at [74, 302] on input "土日稼働OK" at bounding box center [70, 303] width 10 height 10
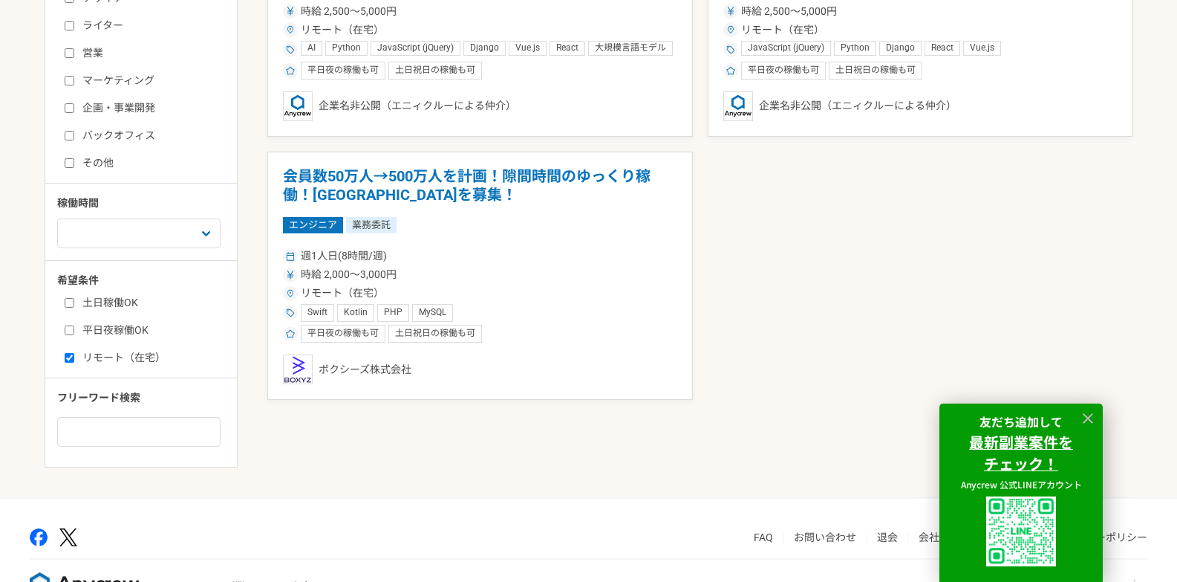
checkbox input "false"
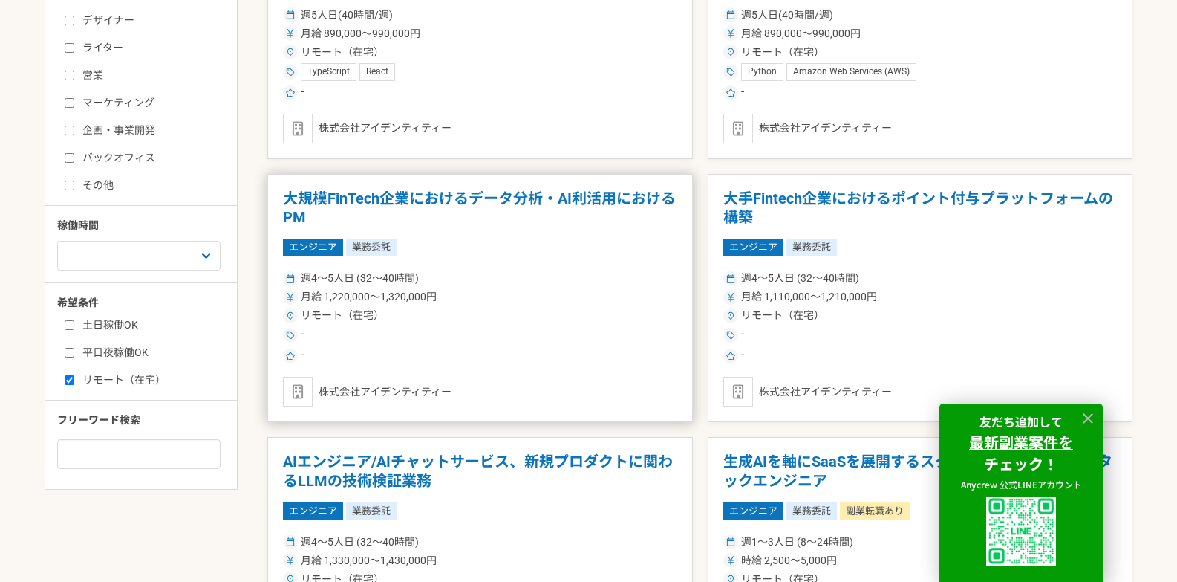
scroll to position [446, 0]
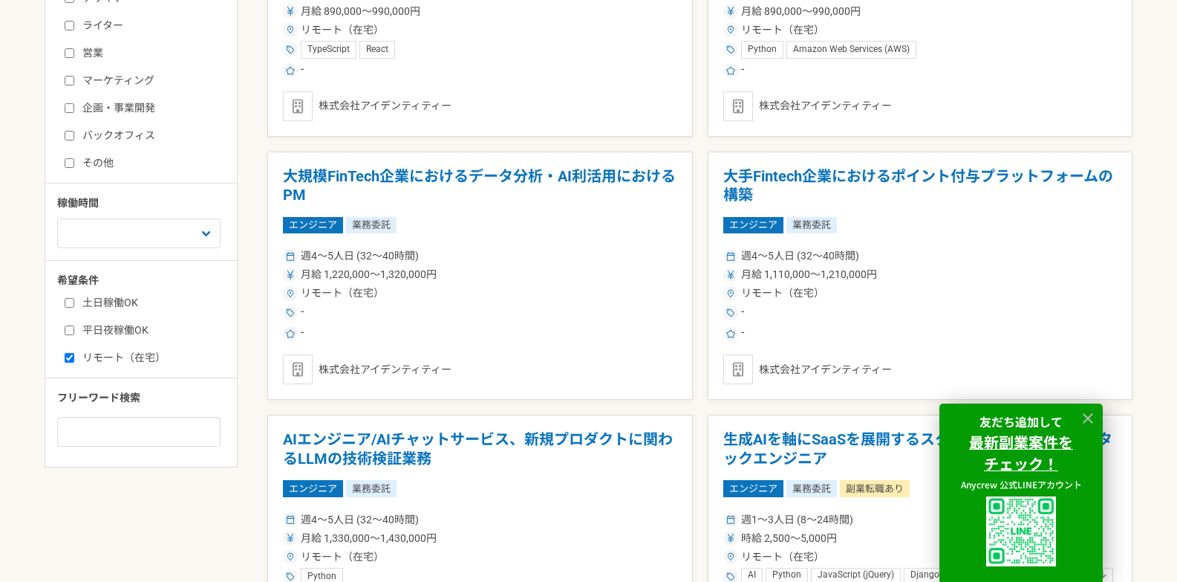
click at [143, 329] on label "平日夜稼働OK" at bounding box center [150, 330] width 171 height 16
click at [74, 329] on input "平日夜稼働OK" at bounding box center [70, 330] width 10 height 10
checkbox input "true"
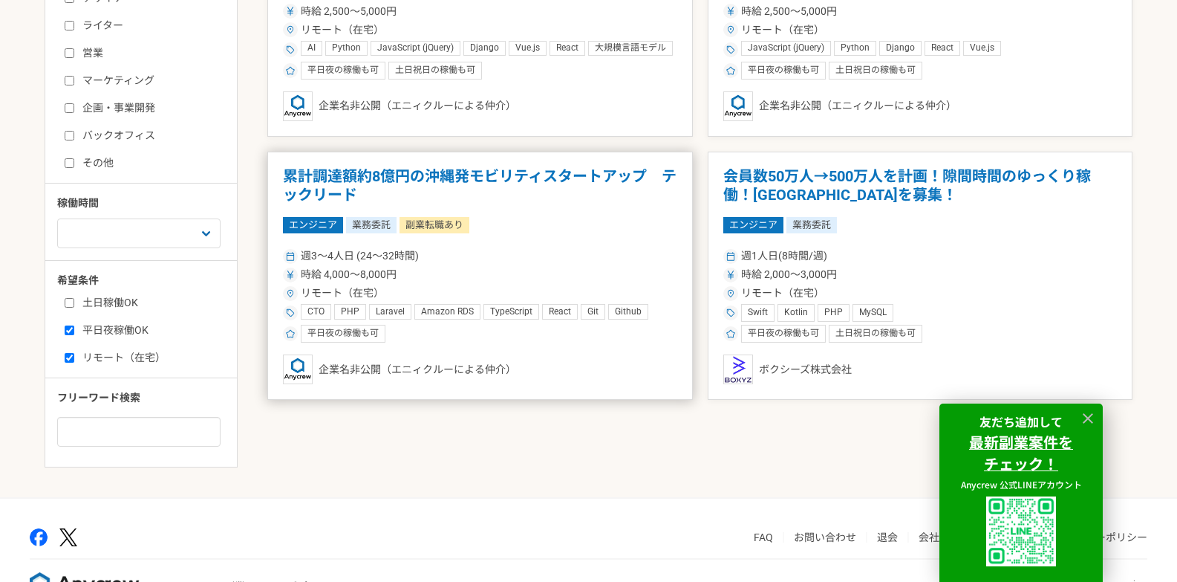
click at [579, 231] on div "エンジニア 業務委託 副業転職あり" at bounding box center [480, 225] width 394 height 16
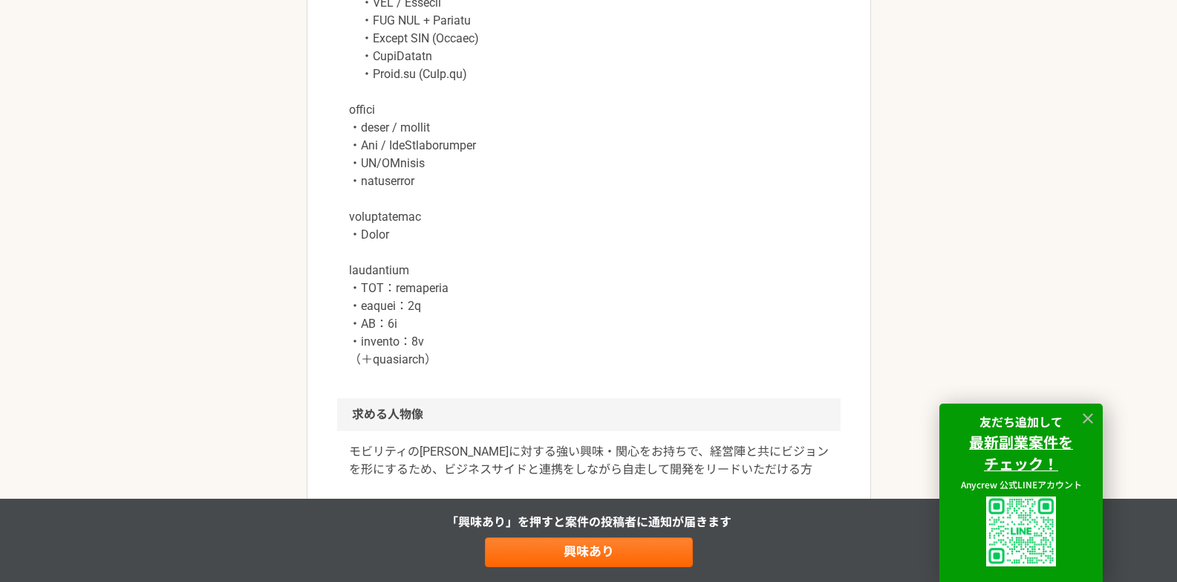
scroll to position [1159, 0]
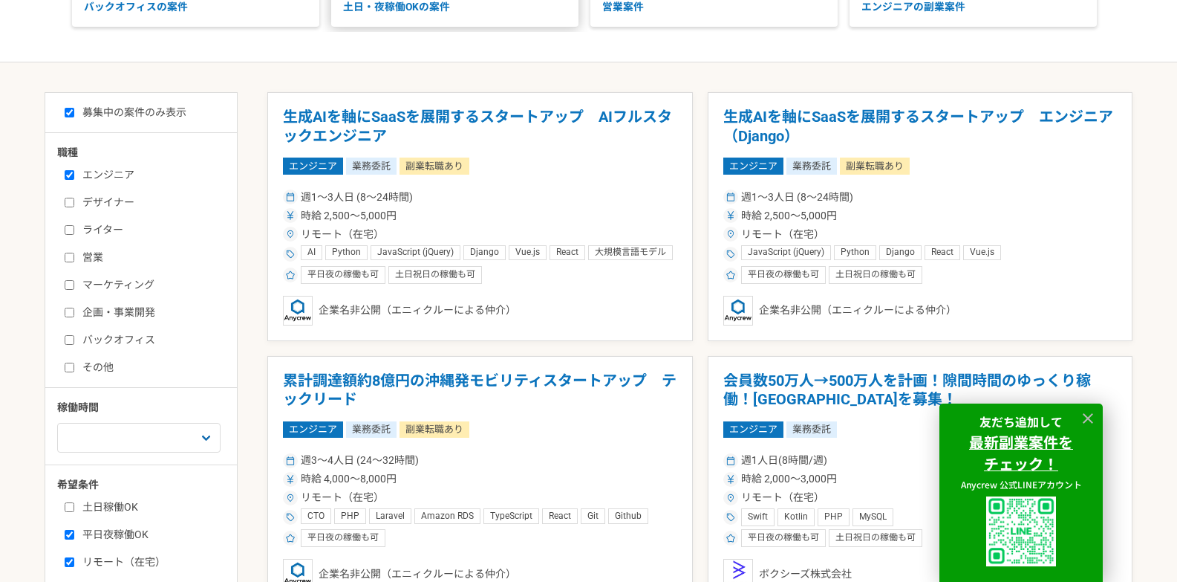
scroll to position [223, 0]
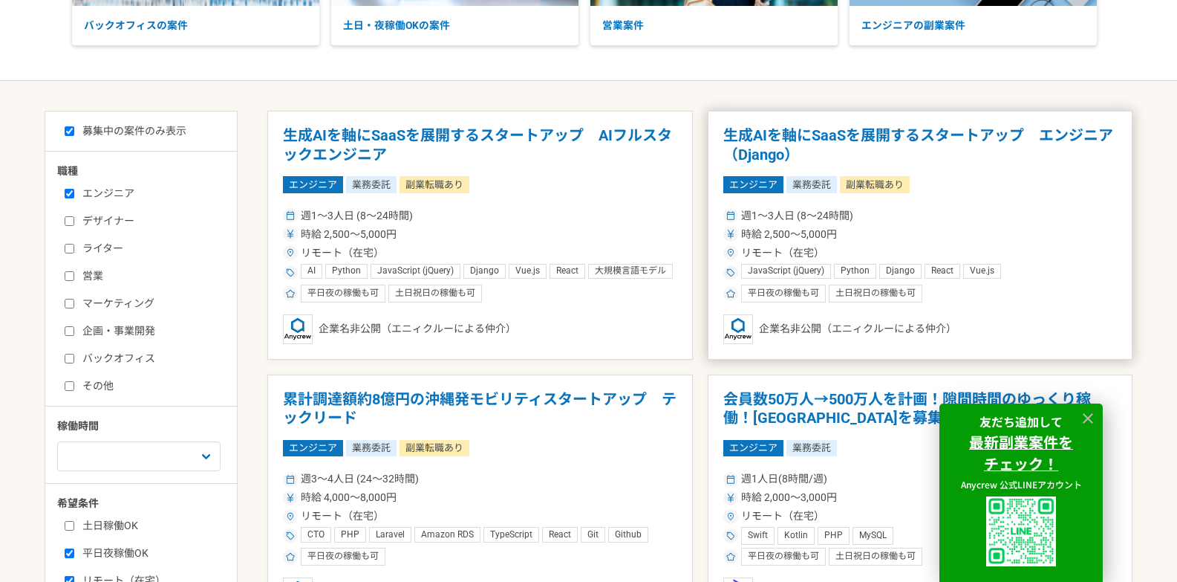
click at [948, 222] on div "週1〜3人日 (8〜24時間)" at bounding box center [920, 216] width 394 height 16
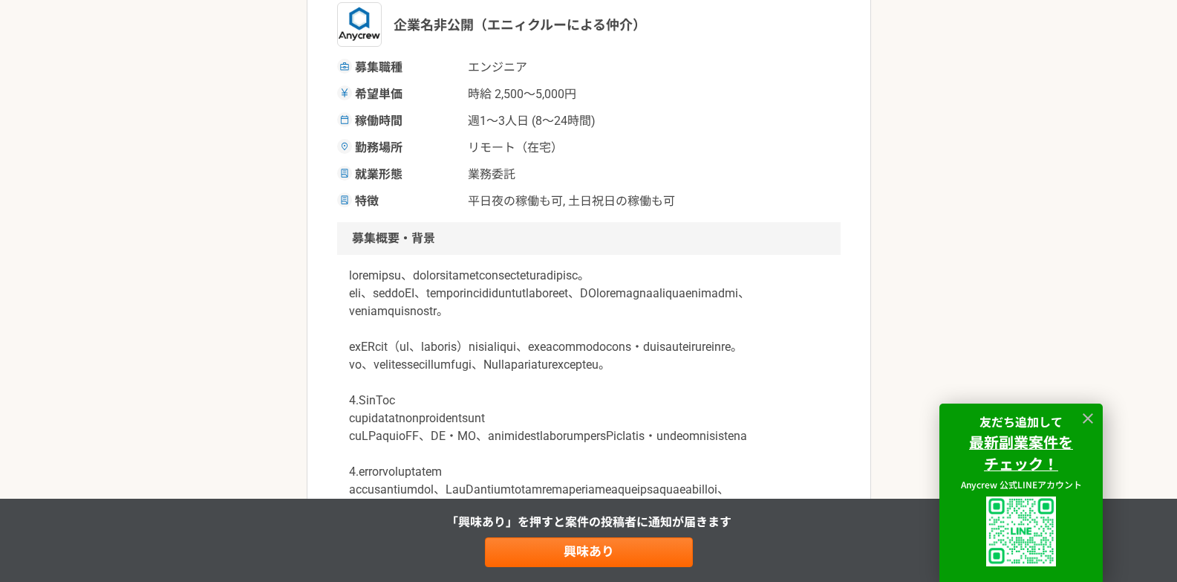
scroll to position [74, 0]
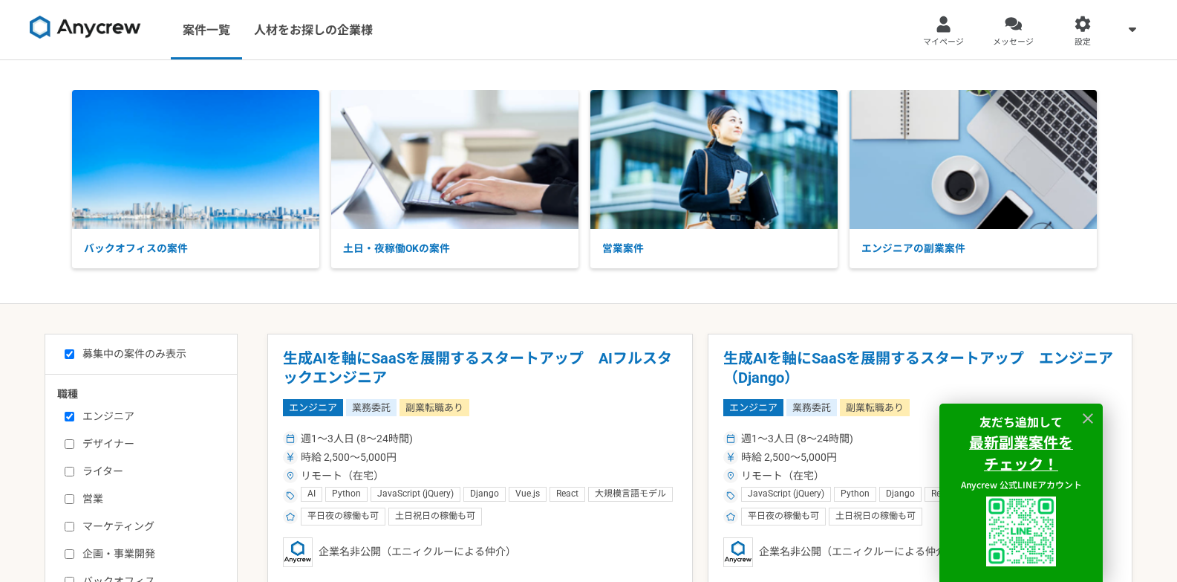
click at [256, 282] on div "バックオフィスの案件 土日・夜稼働OKの案件 営業案件 エンジニアの副業案件" at bounding box center [588, 182] width 1177 height 244
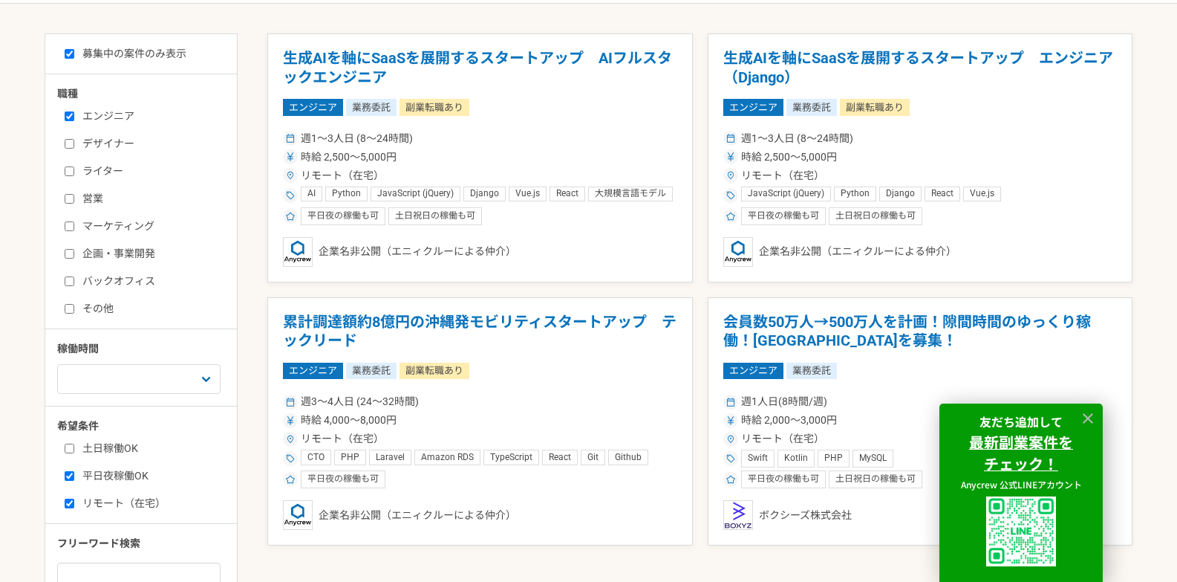
scroll to position [297, 0]
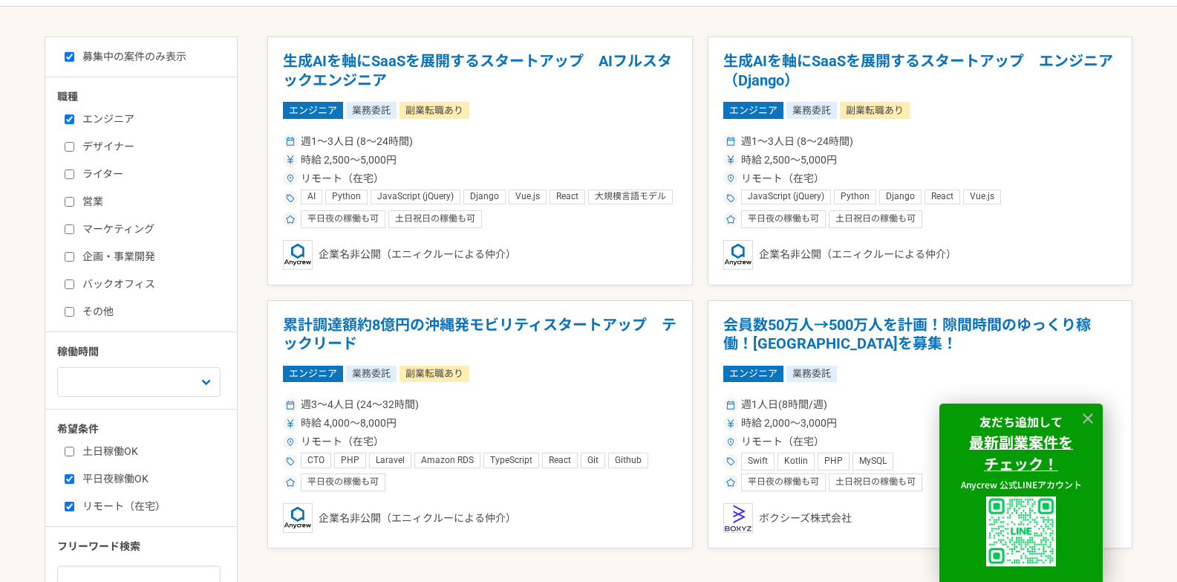
click at [68, 508] on input "リモート（在宅）" at bounding box center [70, 506] width 10 height 10
checkbox input "false"
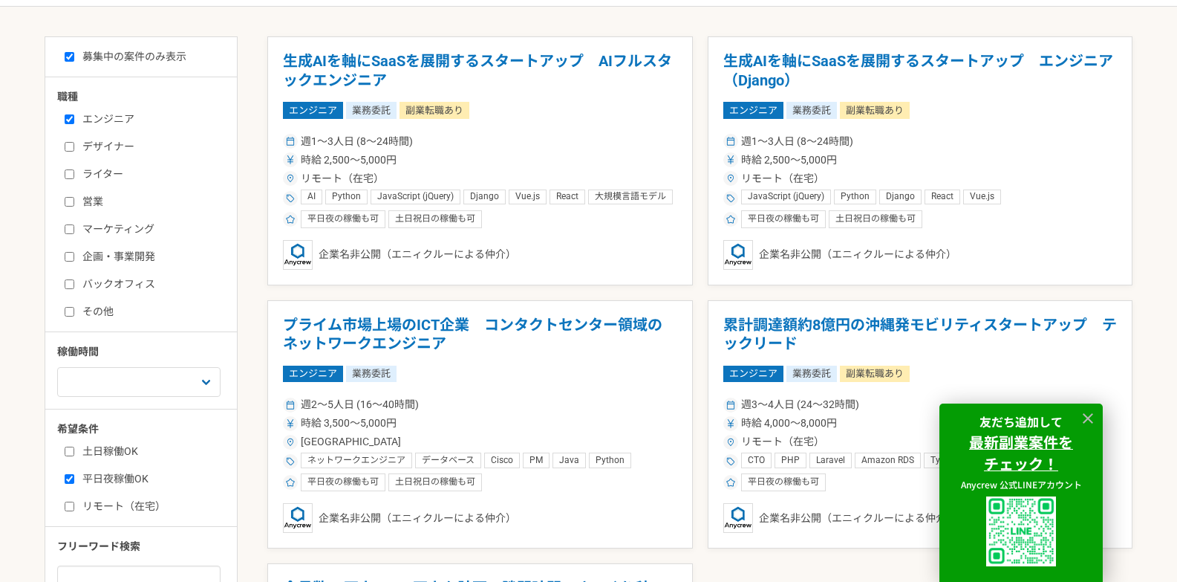
click at [71, 455] on input "土日稼働OK" at bounding box center [70, 451] width 10 height 10
checkbox input "true"
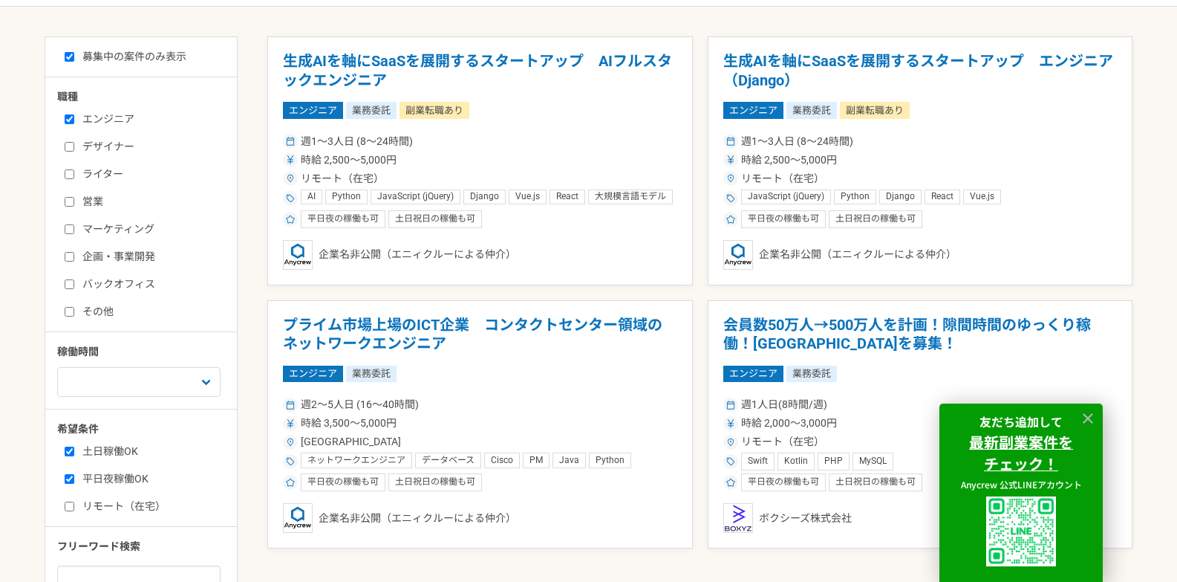
click at [72, 512] on label "リモート（在宅）" at bounding box center [150, 506] width 171 height 16
click at [72, 511] on input "リモート（在宅）" at bounding box center [70, 506] width 10 height 10
checkbox input "true"
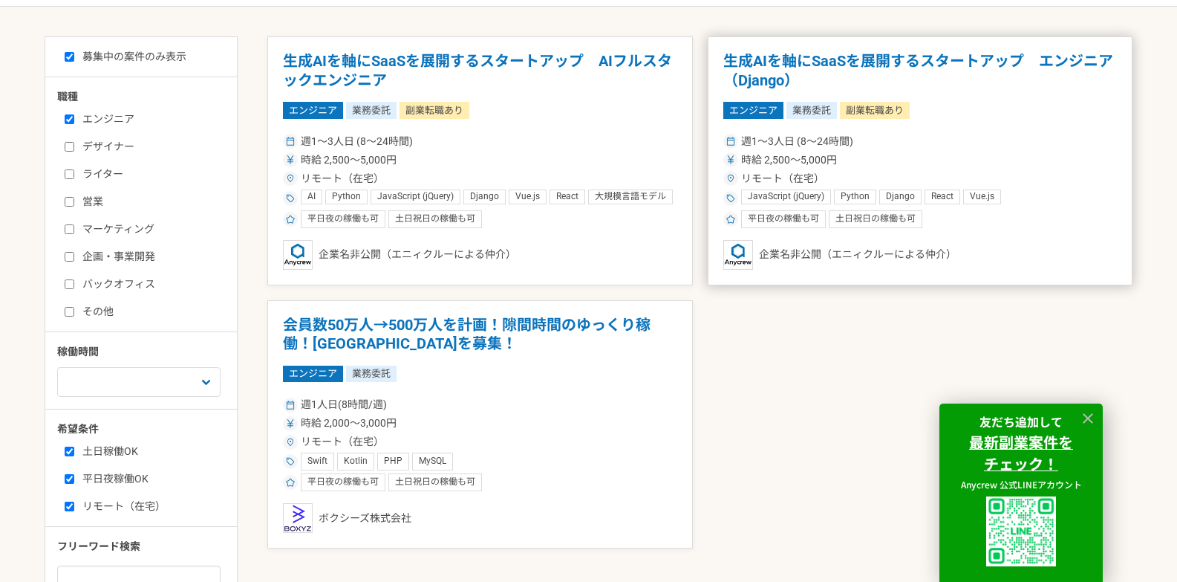
click at [997, 135] on div "週1〜3人日 (8〜24時間)" at bounding box center [920, 142] width 394 height 16
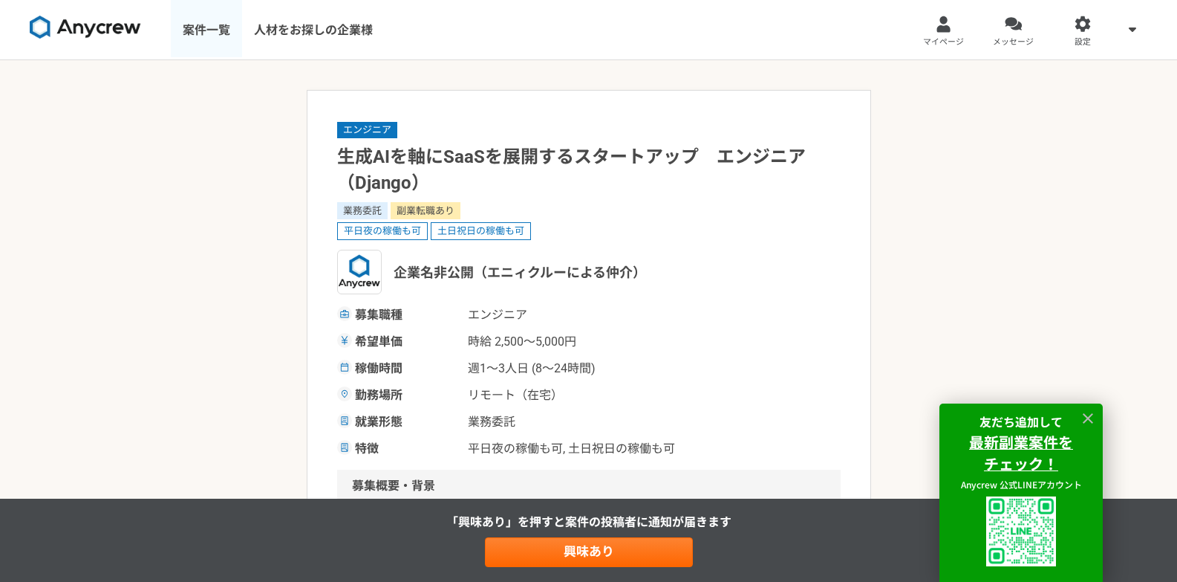
click at [200, 42] on link "案件一覧" at bounding box center [206, 29] width 71 height 59
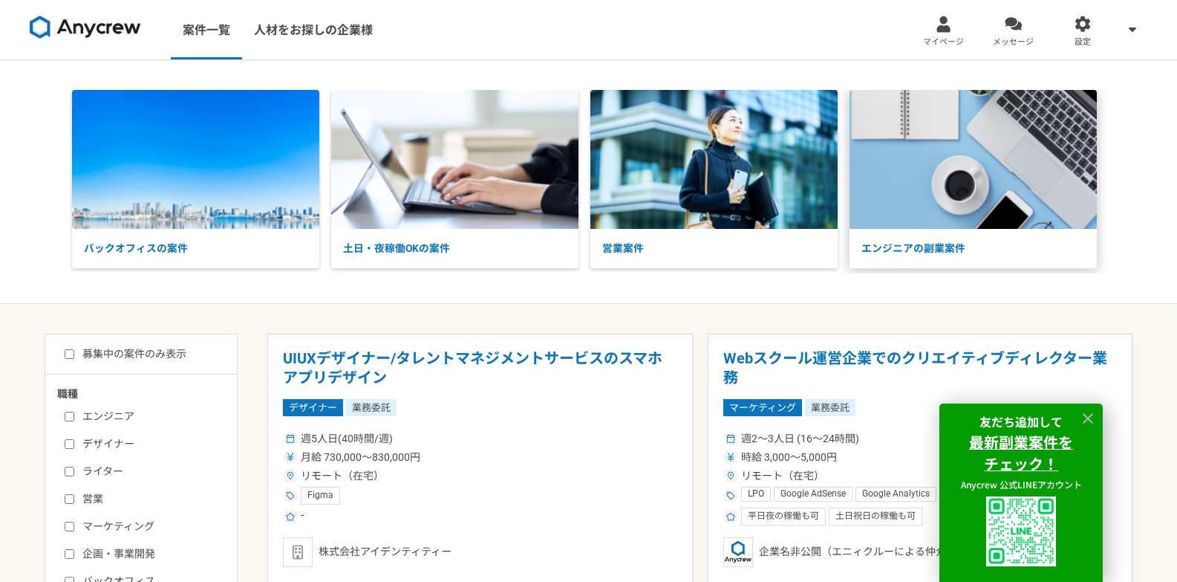
click at [951, 204] on img at bounding box center [973, 159] width 247 height 139
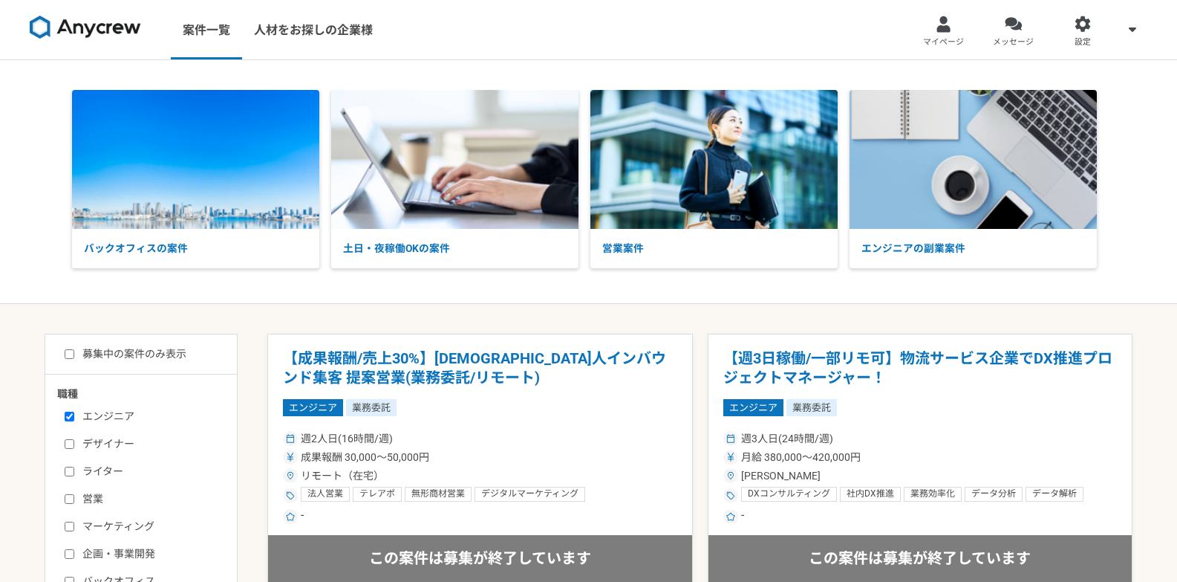
select select "3"
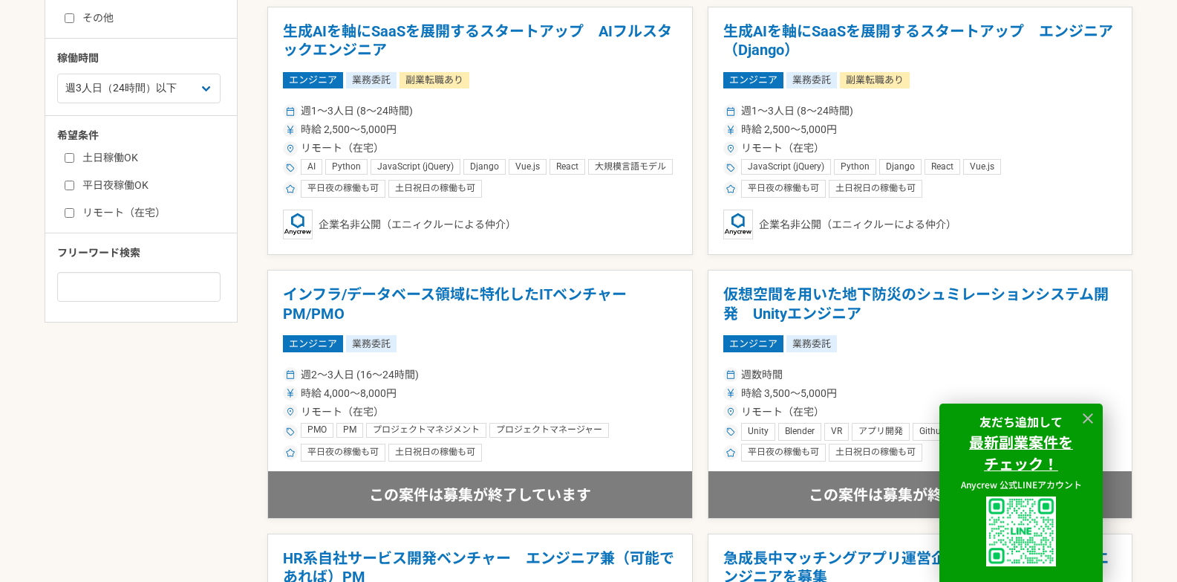
scroll to position [594, 0]
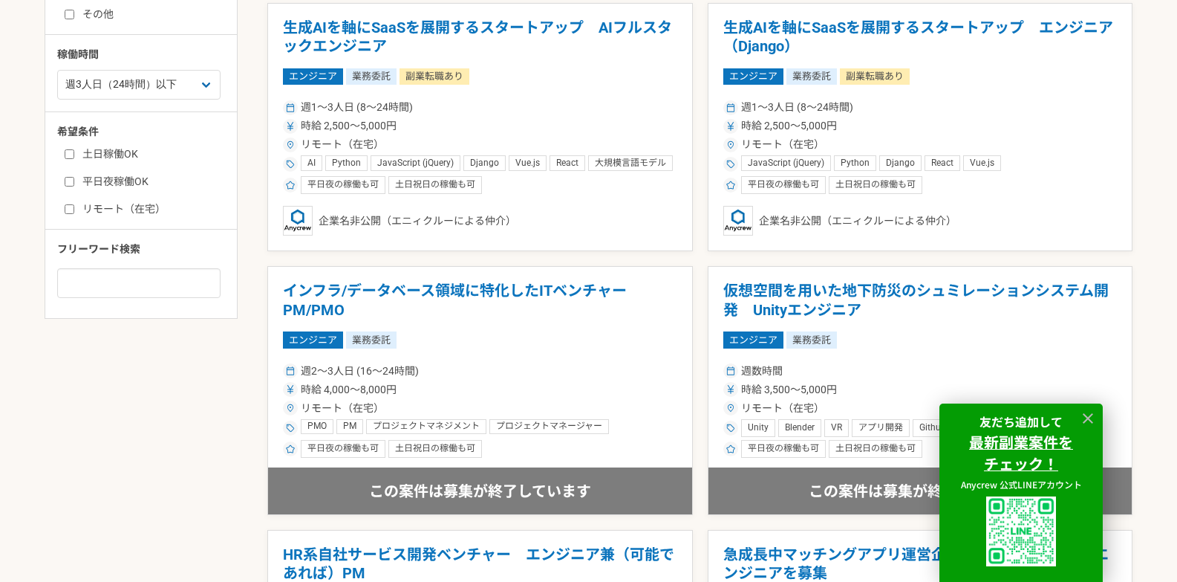
click at [119, 209] on label "リモート（在宅）" at bounding box center [150, 209] width 171 height 16
click at [74, 209] on input "リモート（在宅）" at bounding box center [70, 209] width 10 height 10
checkbox input "true"
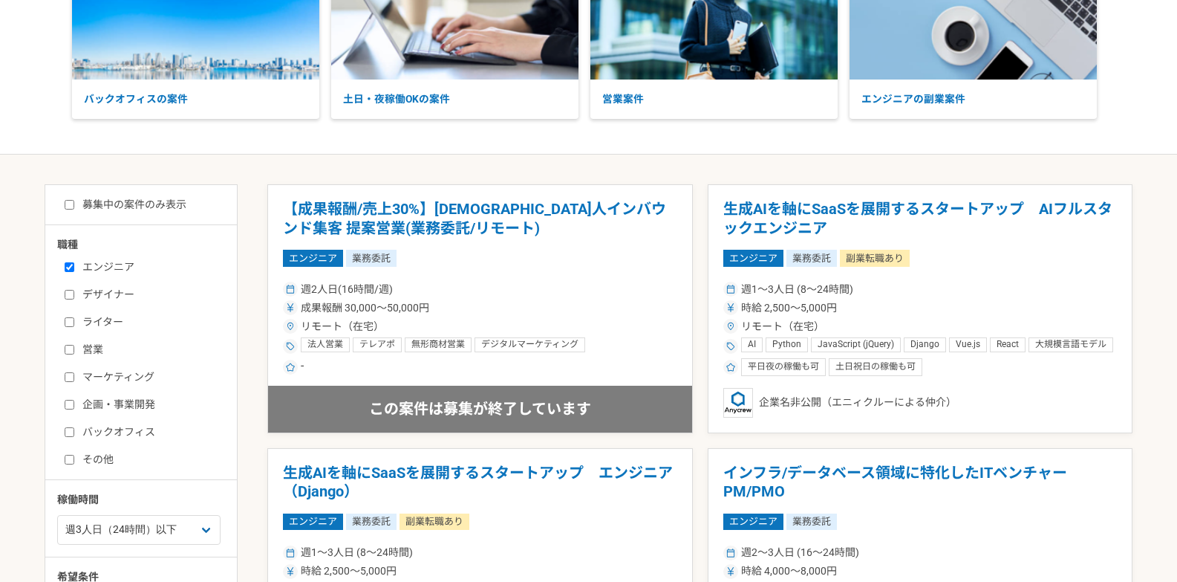
scroll to position [149, 0]
click at [147, 204] on label "募集中の案件のみ表示" at bounding box center [126, 206] width 122 height 16
click at [74, 204] on input "募集中の案件のみ表示" at bounding box center [70, 206] width 10 height 10
checkbox input "true"
